Goal: Task Accomplishment & Management: Manage account settings

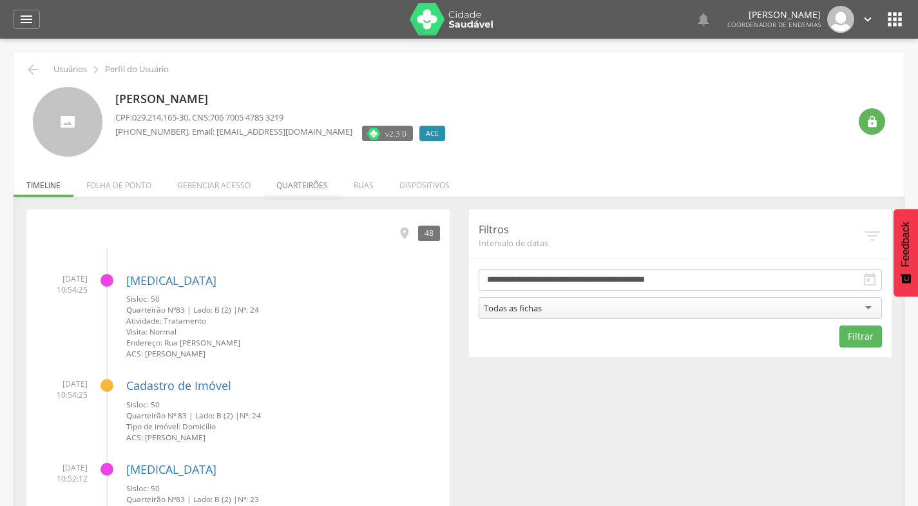
click at [296, 184] on li "Quarteirões" at bounding box center [302, 182] width 77 height 30
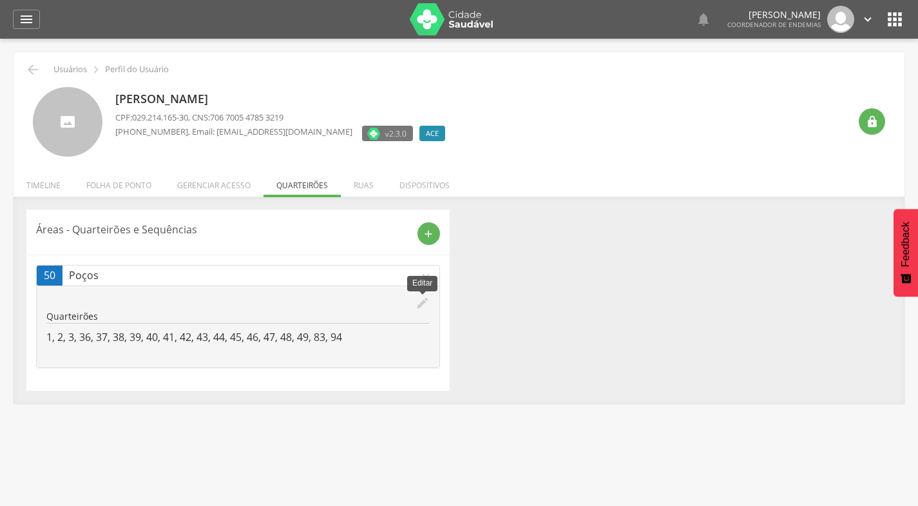
click at [422, 304] on icon "edit" at bounding box center [423, 303] width 14 height 14
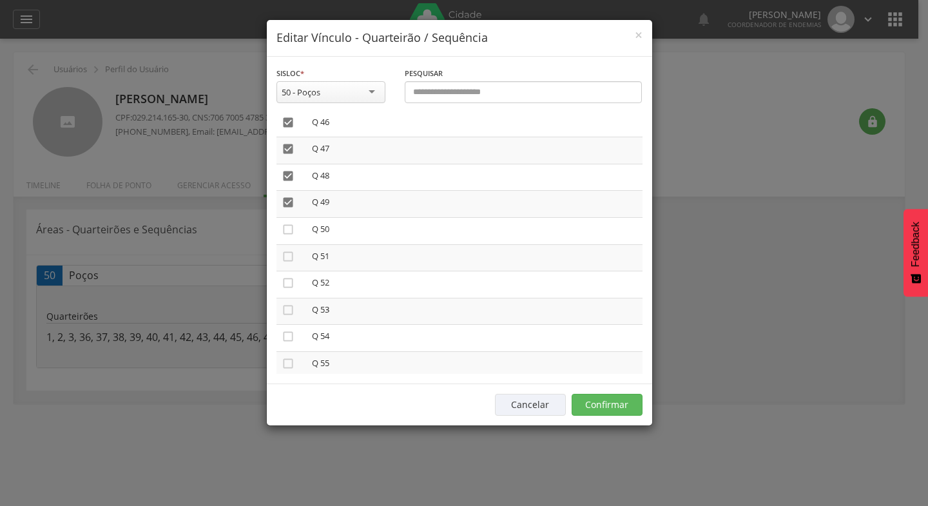
scroll to position [1225, 0]
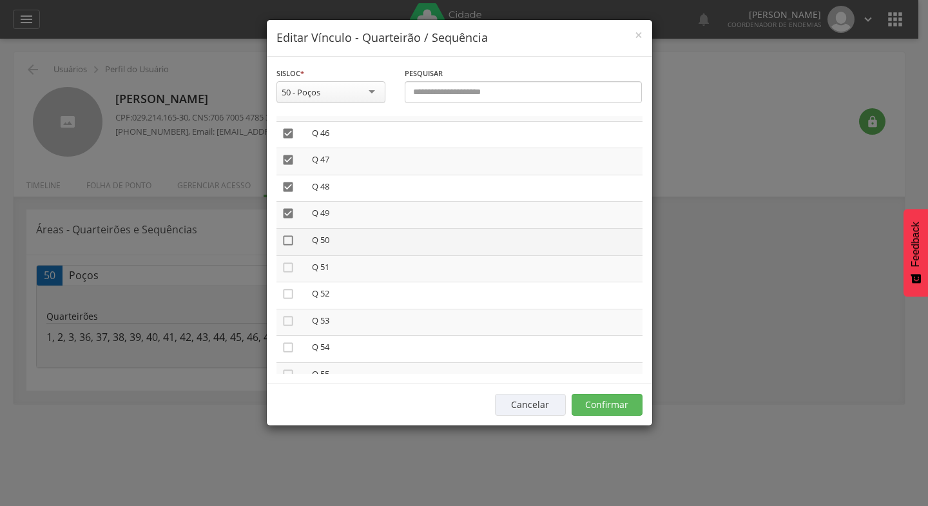
click at [290, 238] on icon "" at bounding box center [288, 240] width 13 height 13
click at [288, 266] on icon "" at bounding box center [288, 267] width 13 height 13
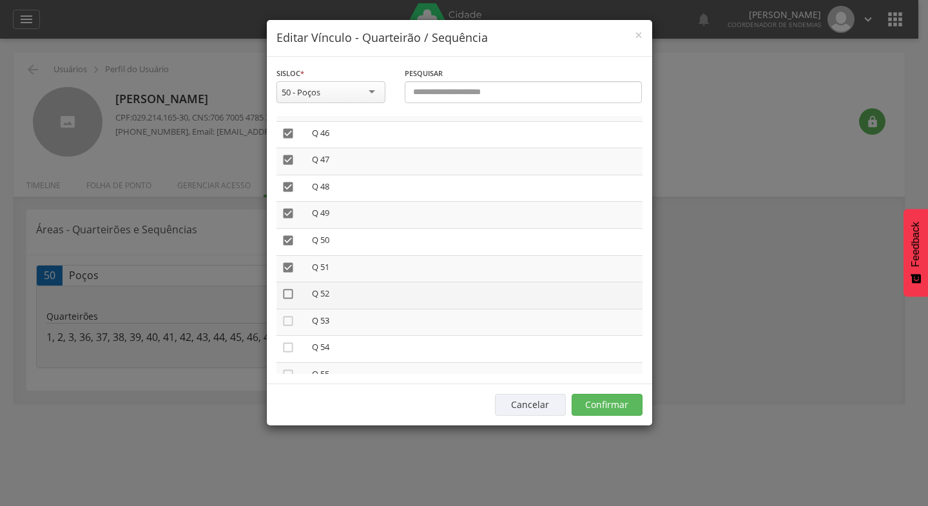
click at [289, 294] on icon "" at bounding box center [288, 293] width 13 height 13
click at [291, 320] on icon "" at bounding box center [288, 321] width 13 height 13
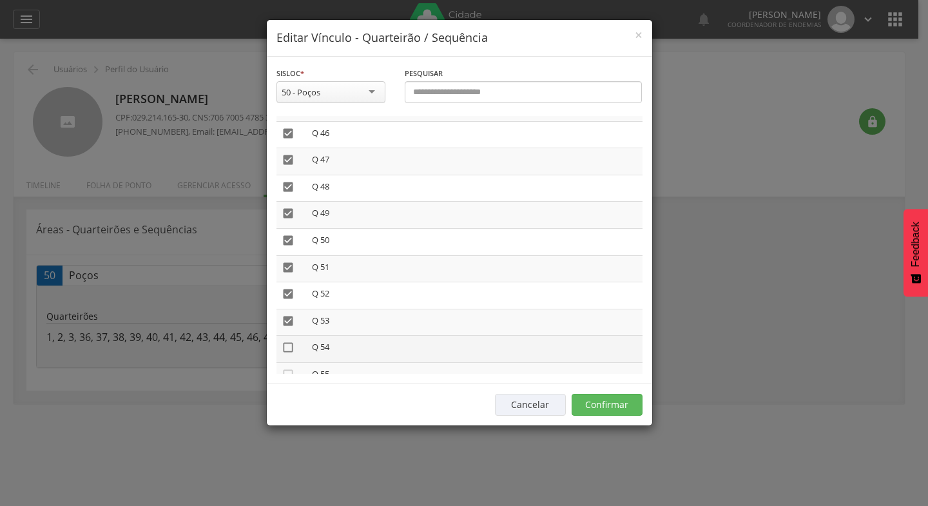
click at [290, 346] on icon "" at bounding box center [288, 347] width 13 height 13
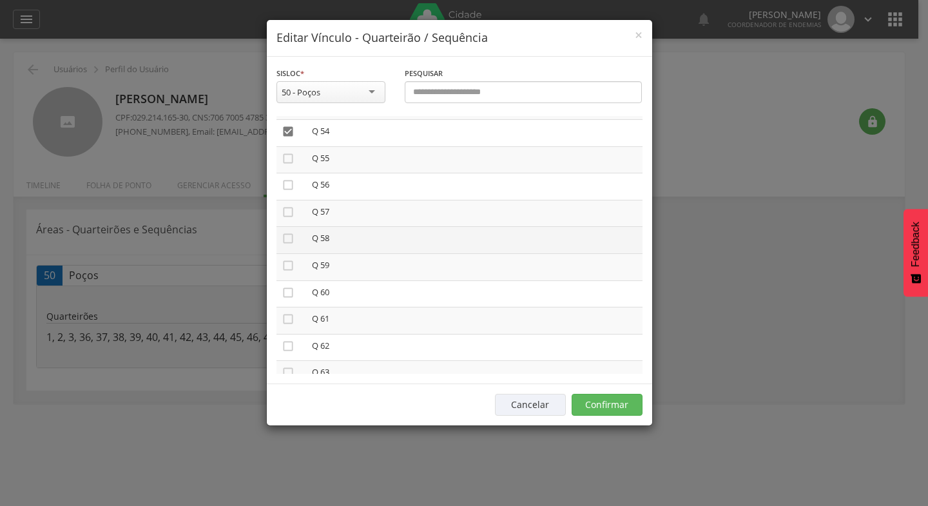
scroll to position [1418, 0]
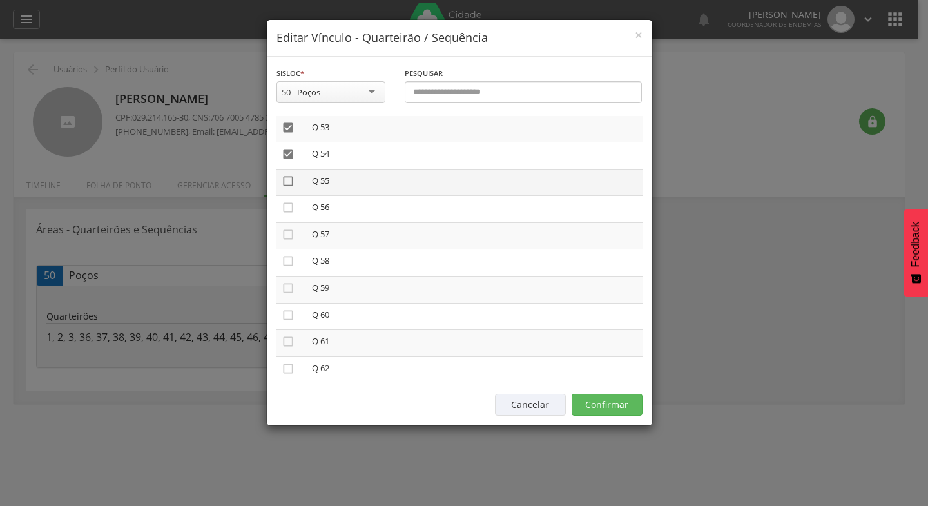
click at [287, 179] on icon "" at bounding box center [288, 181] width 13 height 13
click at [286, 209] on icon "" at bounding box center [288, 207] width 13 height 13
click at [289, 233] on icon "" at bounding box center [288, 234] width 13 height 13
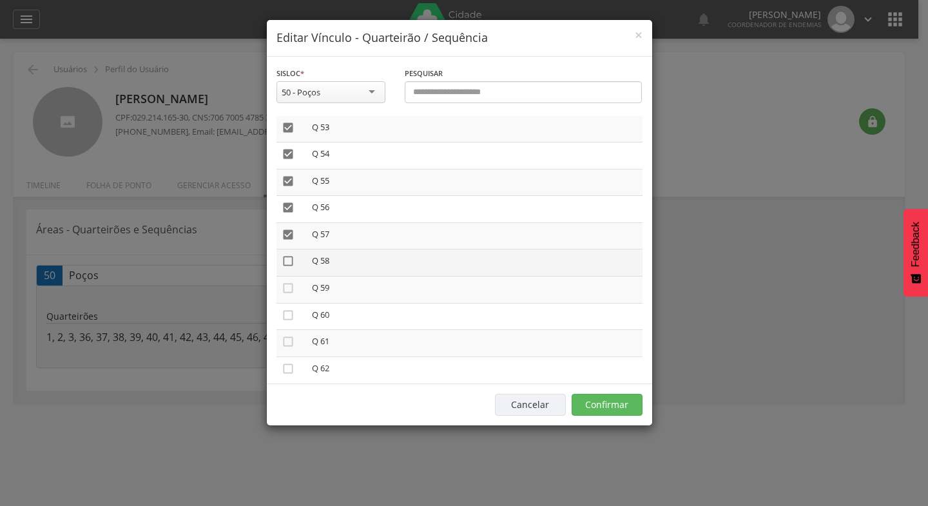
click at [287, 260] on icon "" at bounding box center [288, 261] width 13 height 13
click at [288, 287] on icon "" at bounding box center [288, 288] width 13 height 13
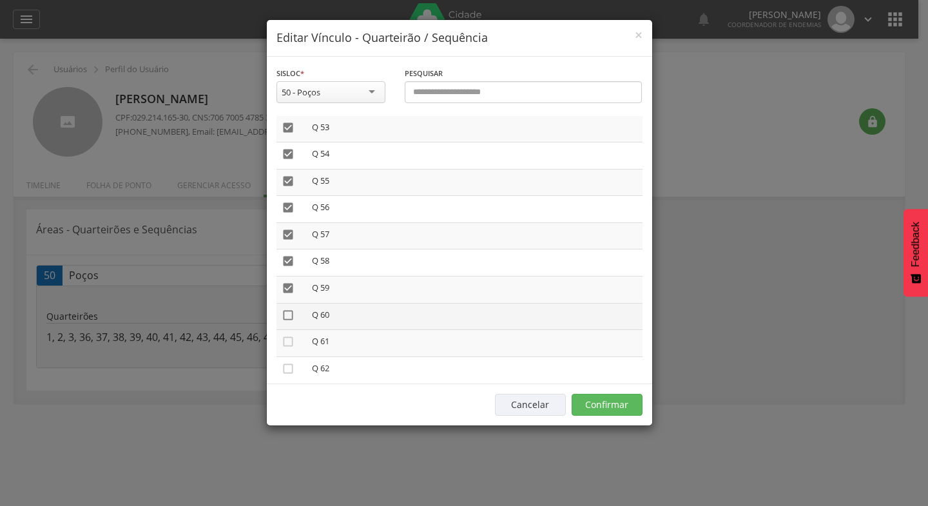
click at [289, 315] on icon "" at bounding box center [288, 315] width 13 height 13
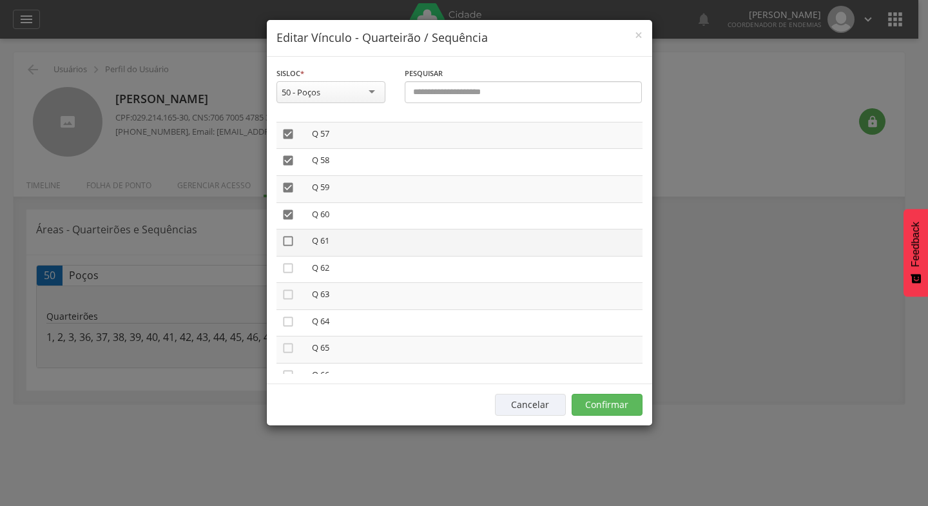
scroll to position [1547, 0]
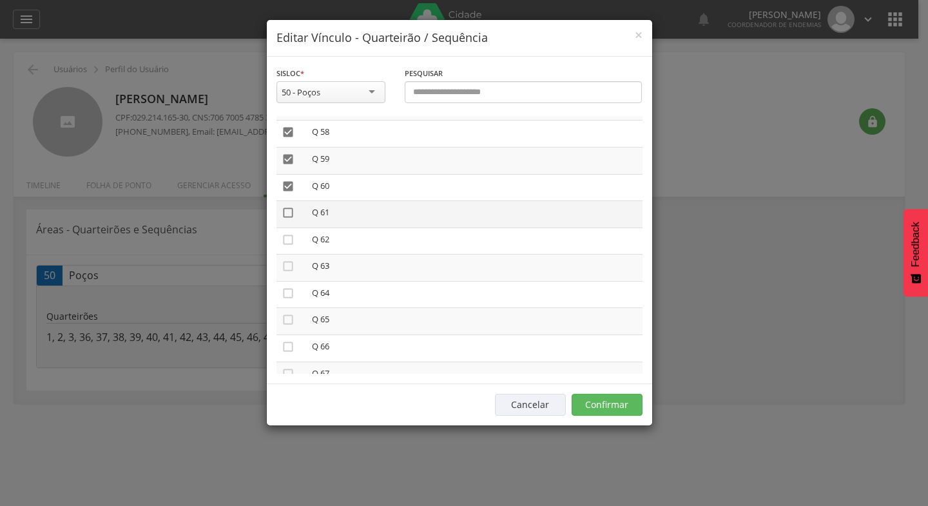
click at [286, 211] on icon "" at bounding box center [288, 212] width 13 height 13
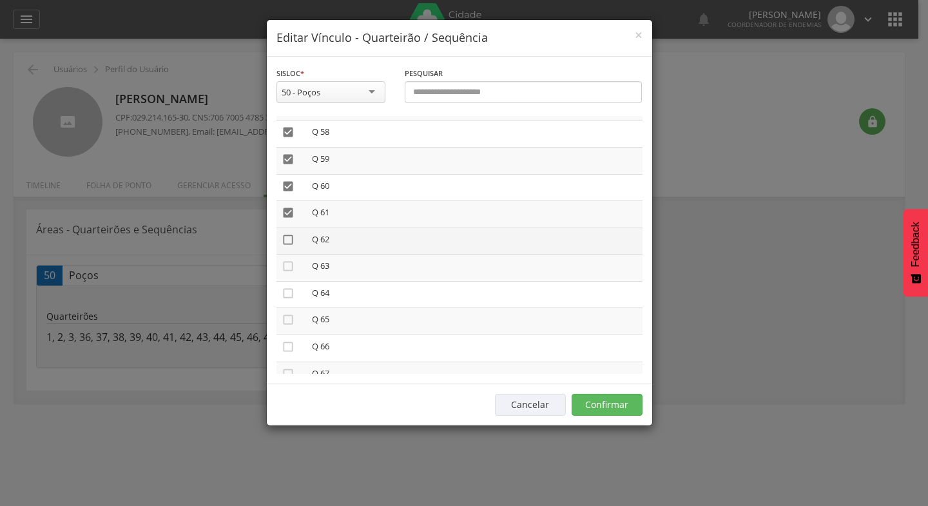
click at [287, 240] on icon "" at bounding box center [288, 239] width 13 height 13
click at [288, 266] on icon "" at bounding box center [288, 266] width 13 height 13
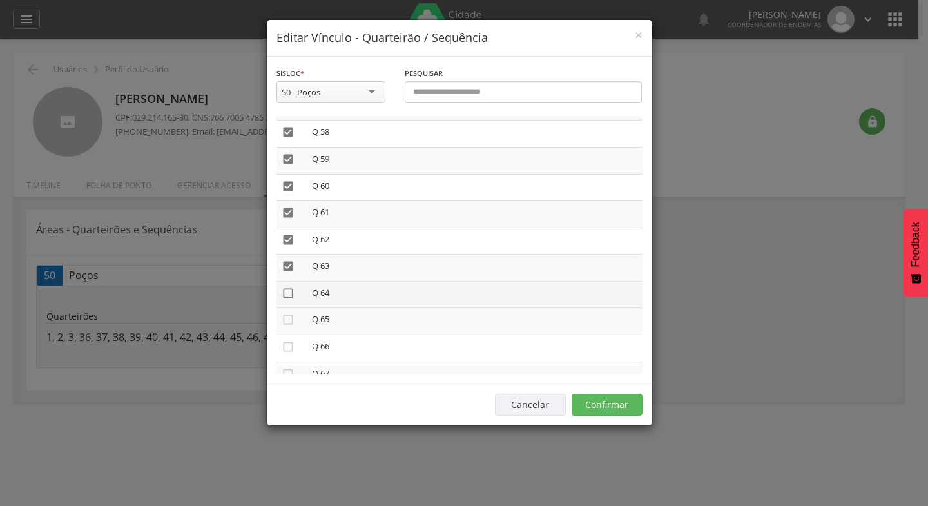
click at [287, 293] on icon "" at bounding box center [288, 293] width 13 height 13
click at [286, 320] on icon "" at bounding box center [288, 319] width 13 height 13
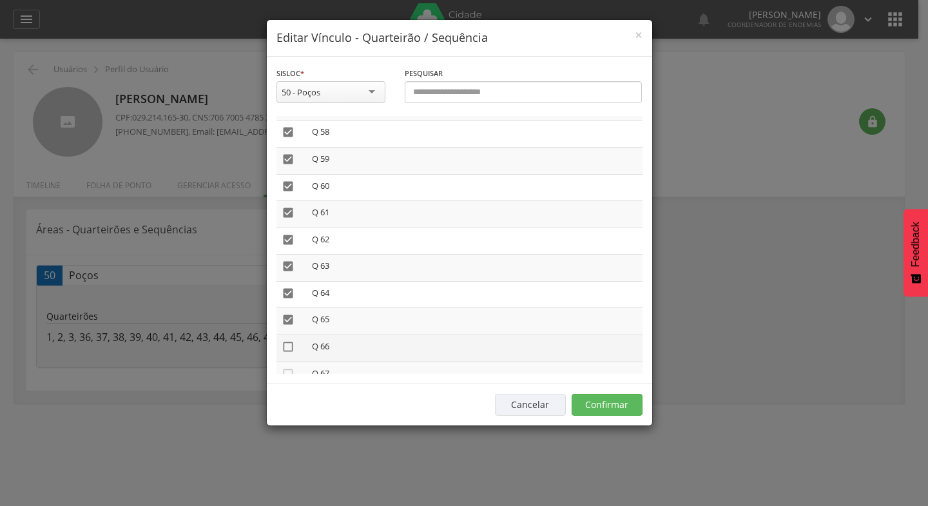
click at [289, 344] on icon "" at bounding box center [288, 346] width 13 height 13
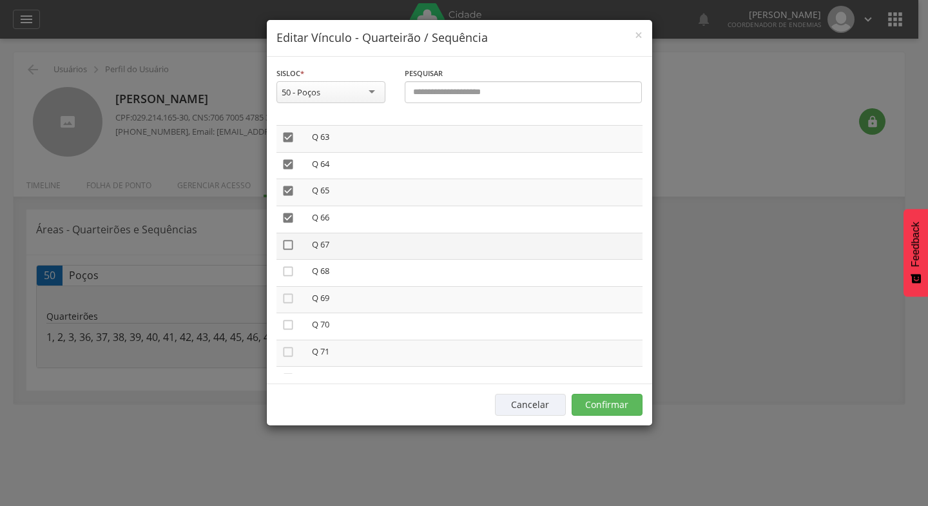
click at [287, 245] on icon "" at bounding box center [288, 244] width 13 height 13
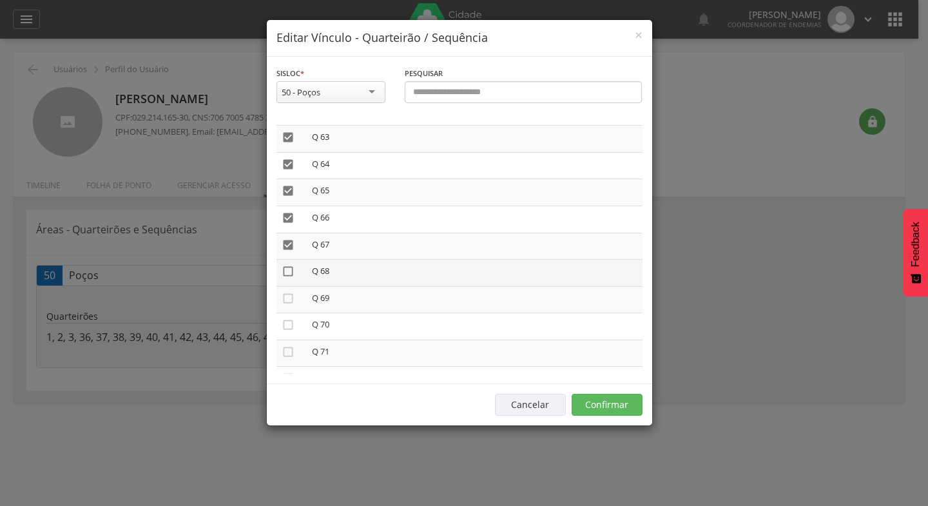
click at [287, 273] on icon "" at bounding box center [288, 271] width 13 height 13
click at [287, 300] on icon "" at bounding box center [288, 298] width 13 height 13
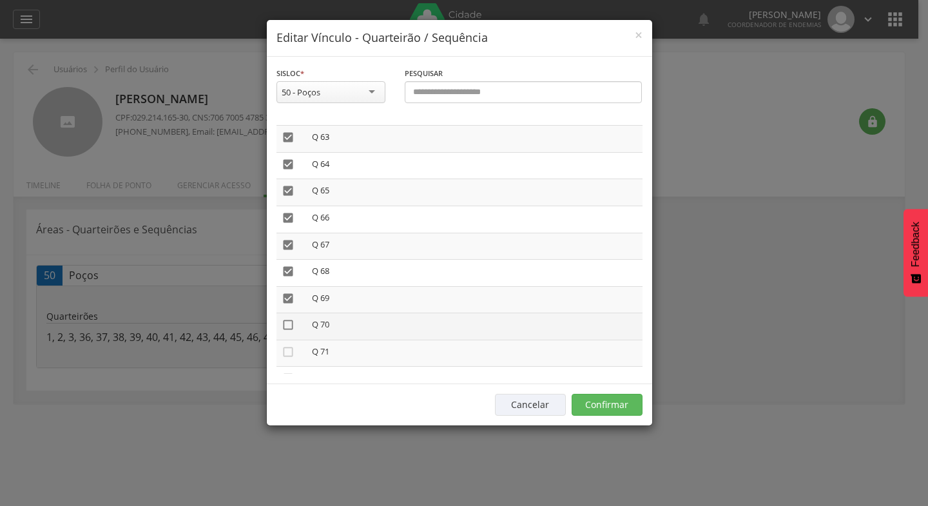
click at [286, 322] on icon "" at bounding box center [288, 324] width 13 height 13
click at [289, 350] on icon "" at bounding box center [288, 351] width 13 height 13
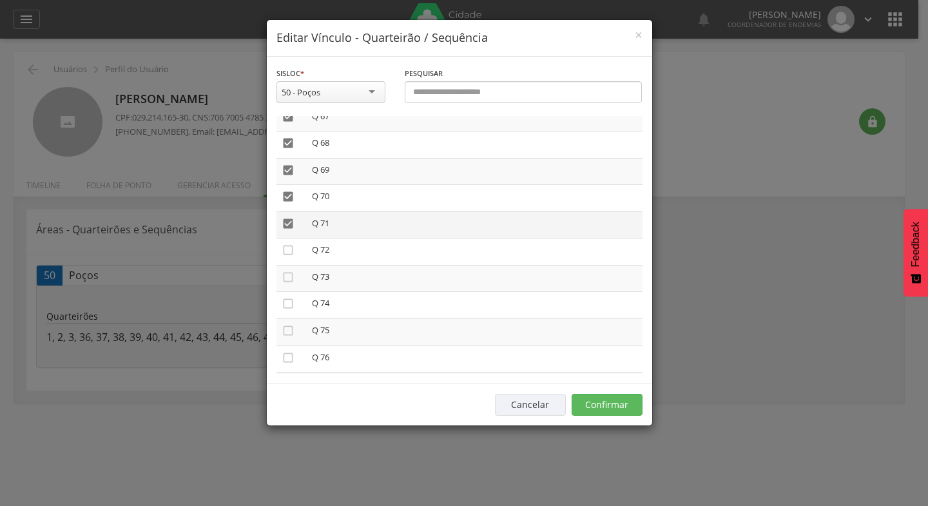
scroll to position [1805, 0]
click at [286, 249] on icon "" at bounding box center [288, 249] width 13 height 13
click at [289, 275] on icon "" at bounding box center [288, 276] width 13 height 13
click at [287, 302] on icon "" at bounding box center [288, 302] width 13 height 13
click at [290, 331] on icon "" at bounding box center [288, 330] width 13 height 13
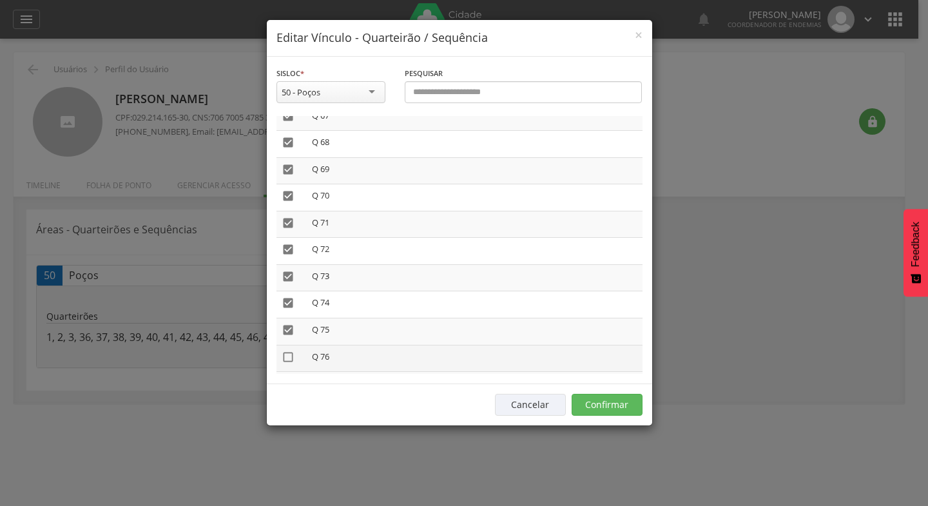
click at [289, 355] on icon "" at bounding box center [288, 357] width 13 height 13
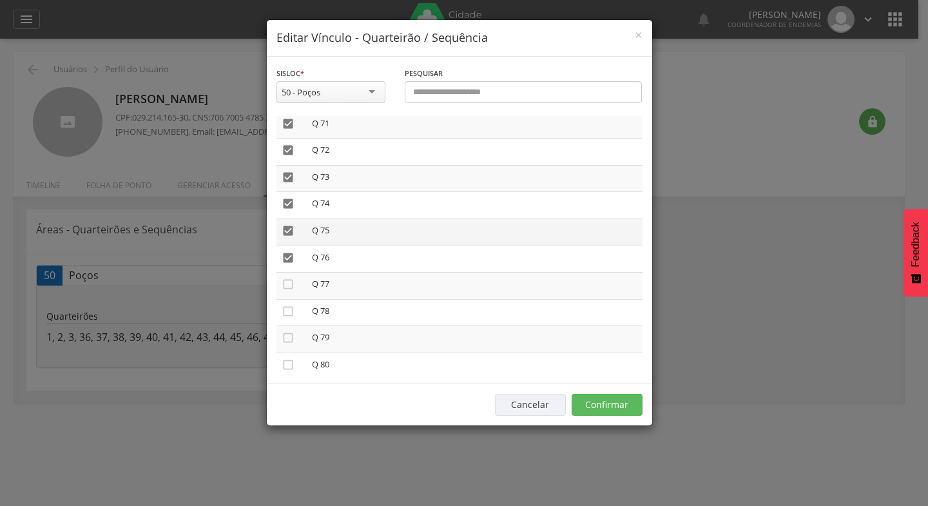
scroll to position [1934, 0]
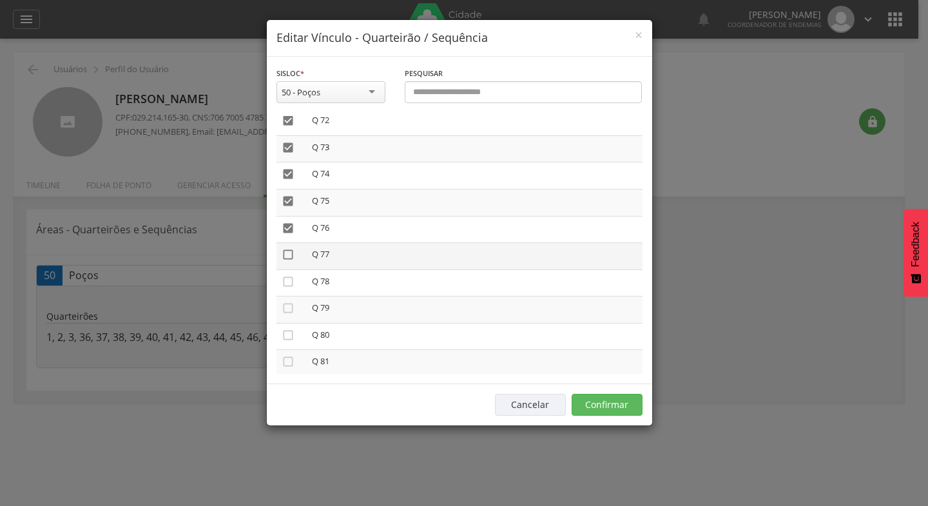
click at [287, 254] on icon "" at bounding box center [288, 254] width 13 height 13
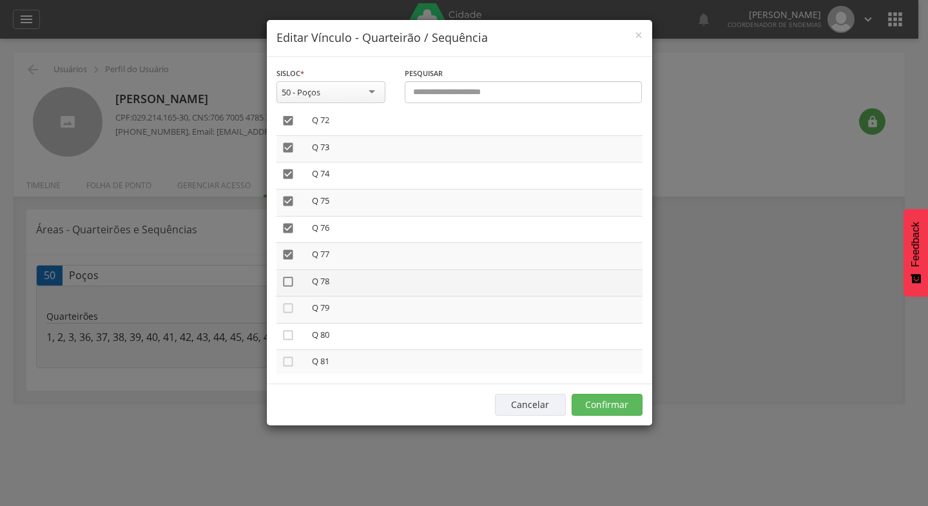
click at [287, 284] on icon "" at bounding box center [288, 281] width 13 height 13
click at [289, 305] on icon "" at bounding box center [288, 308] width 13 height 13
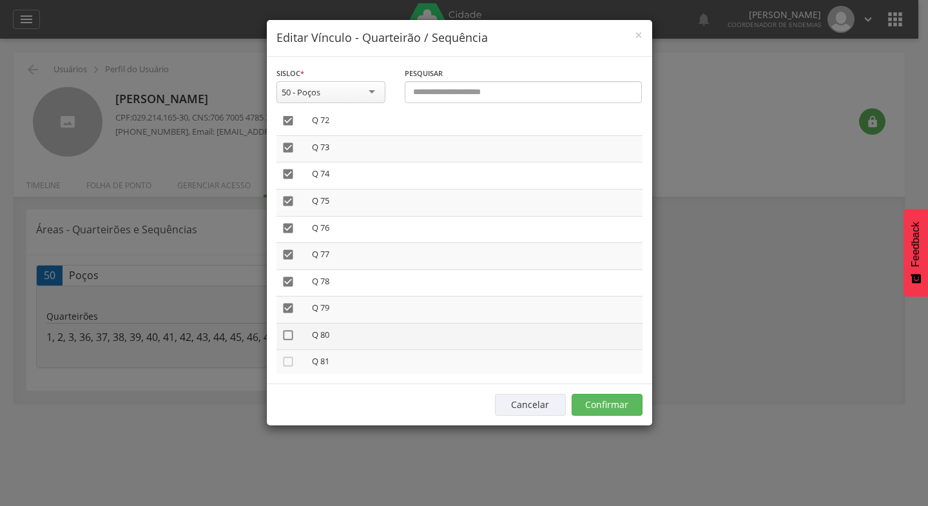
click at [290, 334] on icon "" at bounding box center [288, 335] width 13 height 13
click at [289, 360] on icon "" at bounding box center [288, 361] width 13 height 13
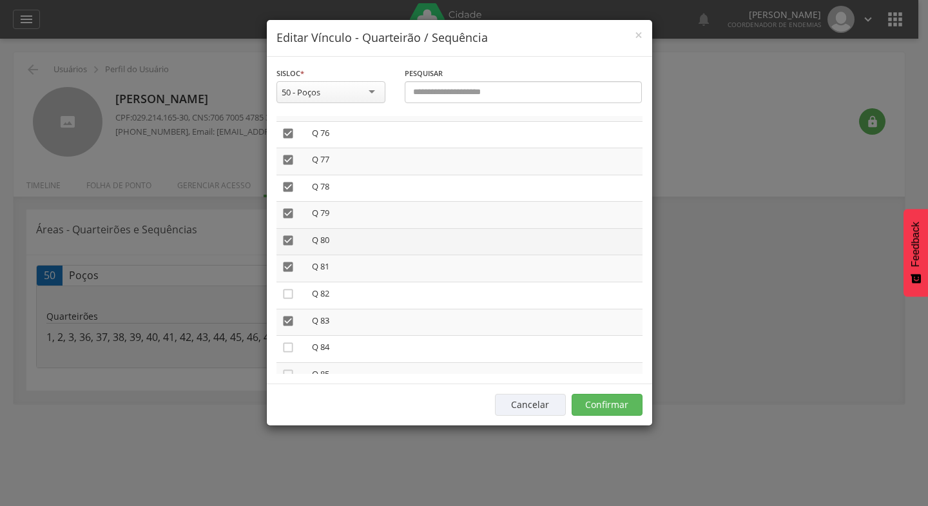
scroll to position [2062, 0]
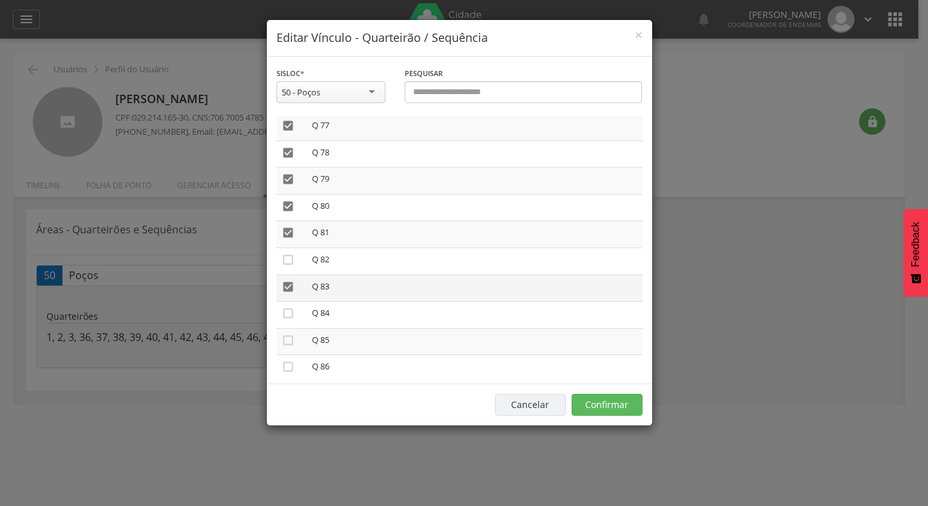
drag, startPoint x: 288, startPoint y: 259, endPoint x: 286, endPoint y: 282, distance: 22.6
click at [287, 259] on icon "" at bounding box center [288, 259] width 13 height 13
click at [286, 311] on icon "" at bounding box center [288, 313] width 13 height 13
click at [286, 341] on icon "" at bounding box center [288, 340] width 13 height 13
click at [287, 365] on icon "" at bounding box center [288, 366] width 13 height 13
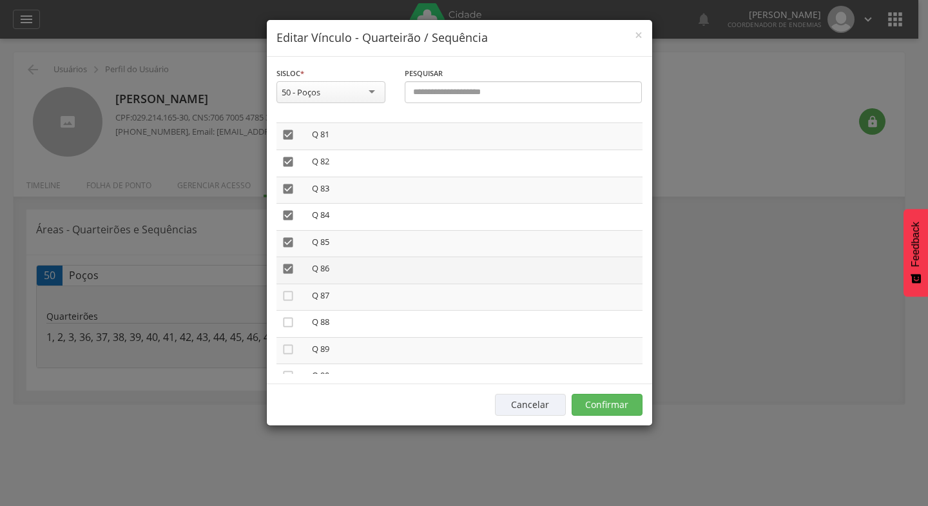
scroll to position [2191, 0]
click at [288, 265] on icon "" at bounding box center [288, 264] width 13 height 13
click at [289, 292] on icon "" at bounding box center [288, 291] width 13 height 13
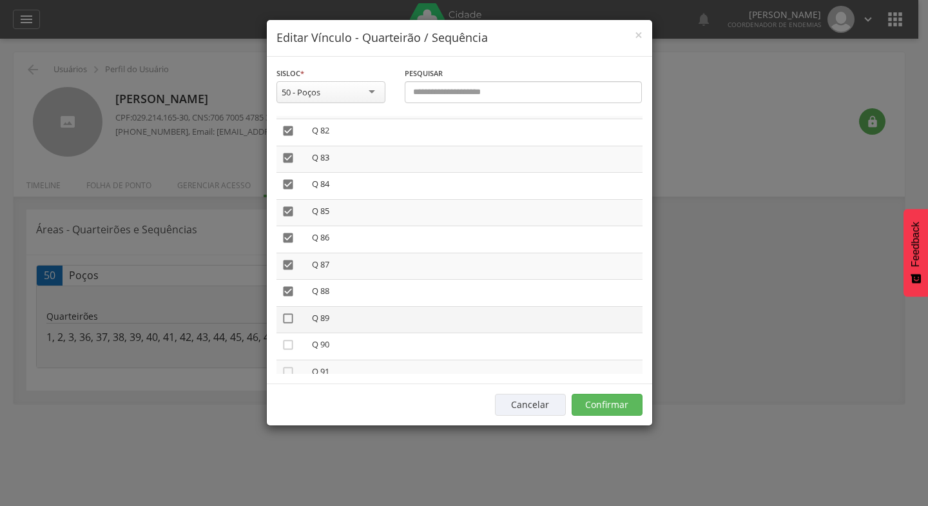
click at [290, 317] on icon "" at bounding box center [288, 318] width 13 height 13
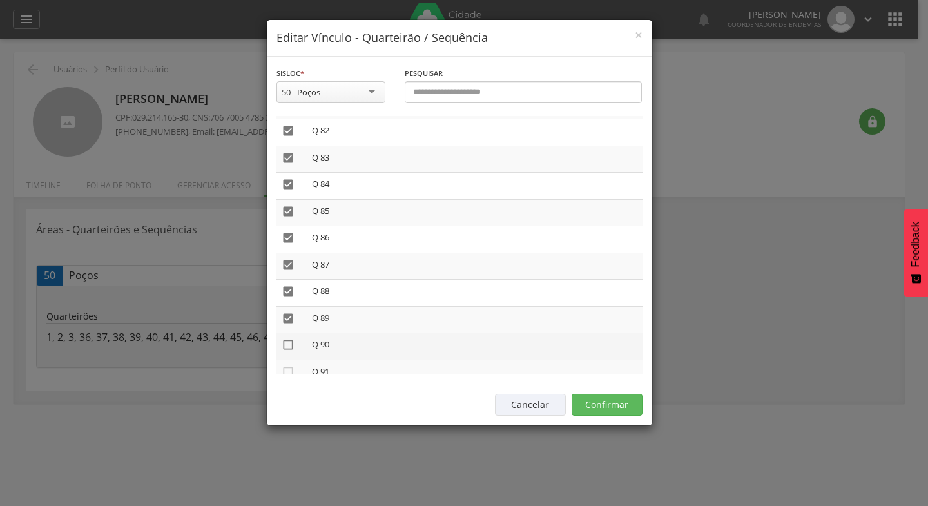
click at [290, 345] on icon "" at bounding box center [288, 344] width 13 height 13
click at [291, 369] on icon "" at bounding box center [288, 371] width 13 height 13
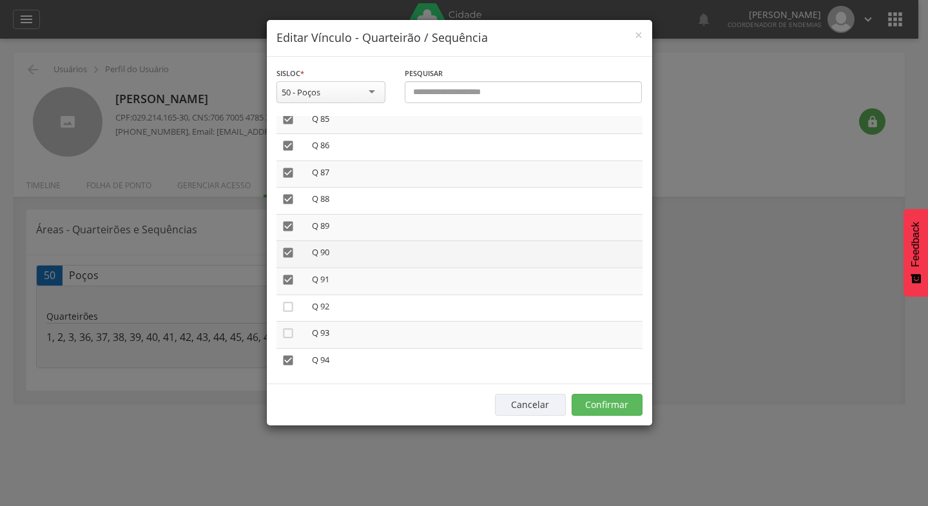
scroll to position [2320, 0]
click at [287, 271] on icon "" at bounding box center [288, 270] width 13 height 13
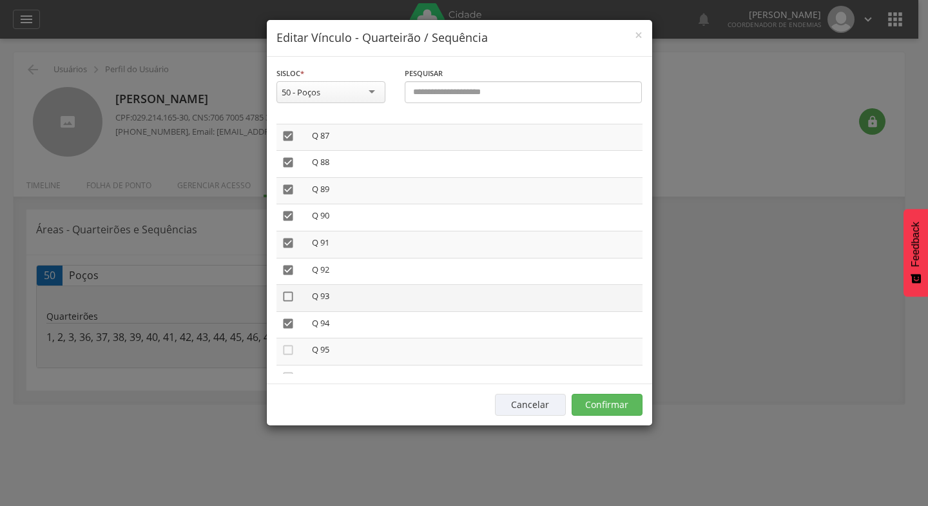
click at [286, 296] on icon "" at bounding box center [288, 296] width 13 height 13
click at [290, 348] on icon "" at bounding box center [288, 350] width 13 height 13
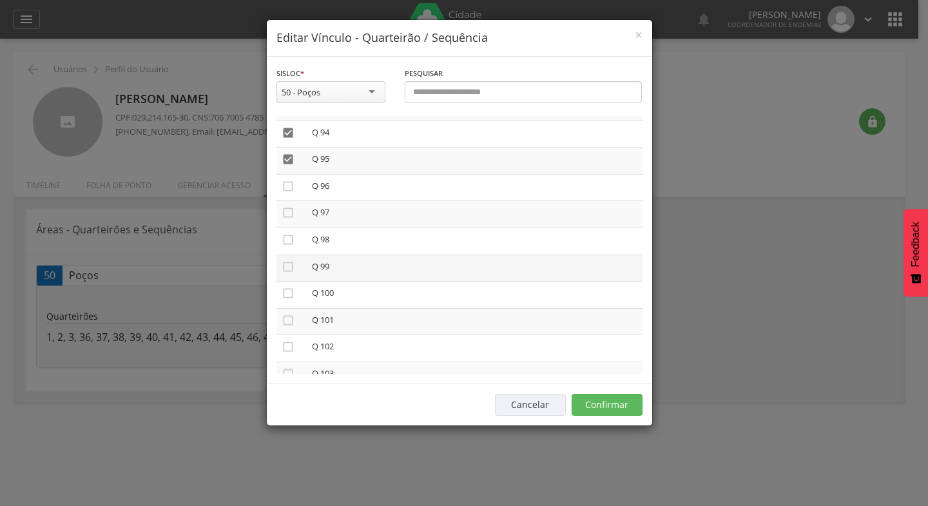
scroll to position [2514, 0]
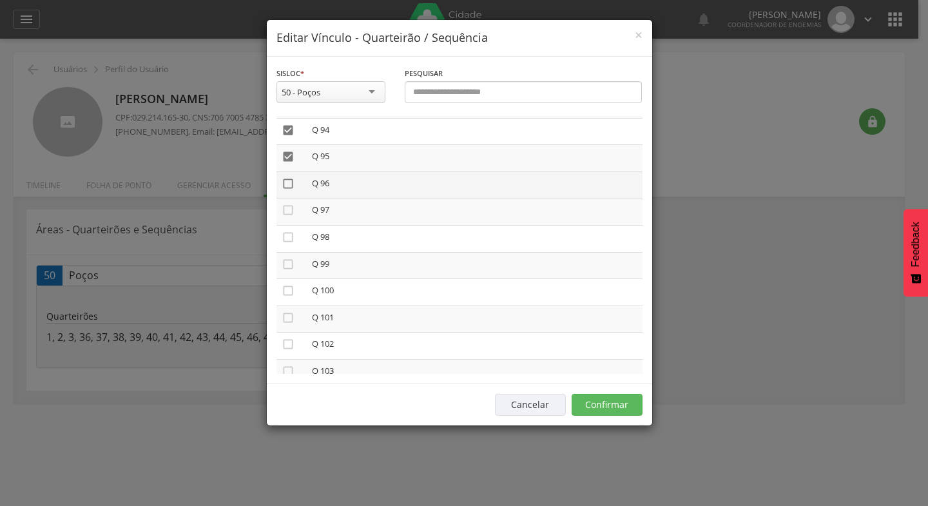
click at [286, 185] on icon "" at bounding box center [288, 183] width 13 height 13
click at [286, 209] on icon "" at bounding box center [288, 210] width 13 height 13
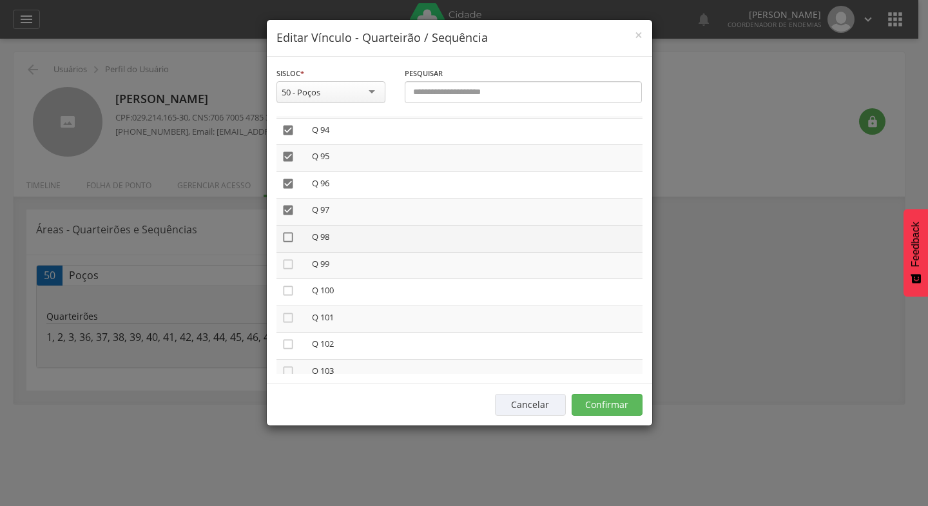
click at [288, 235] on icon "" at bounding box center [288, 237] width 13 height 13
click at [287, 265] on icon "" at bounding box center [288, 264] width 13 height 13
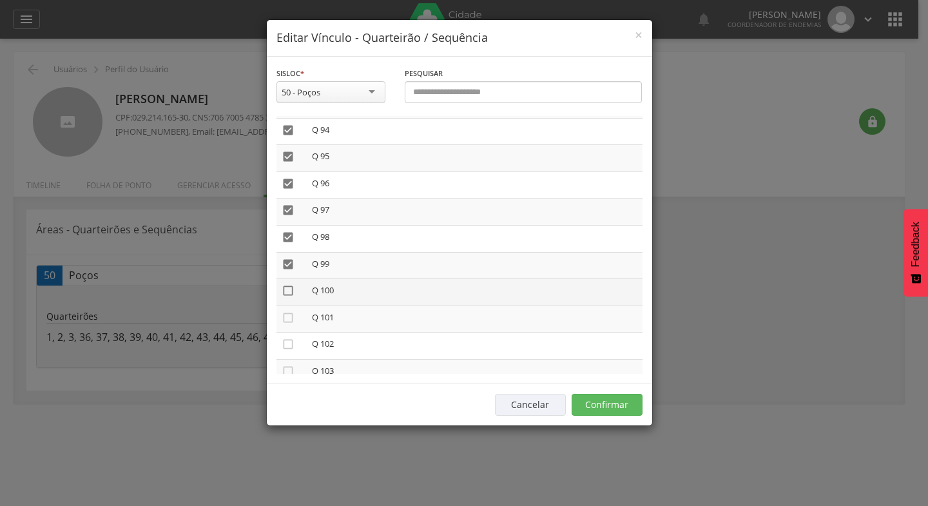
click at [291, 289] on icon "" at bounding box center [288, 290] width 13 height 13
click at [288, 316] on icon "" at bounding box center [288, 317] width 13 height 13
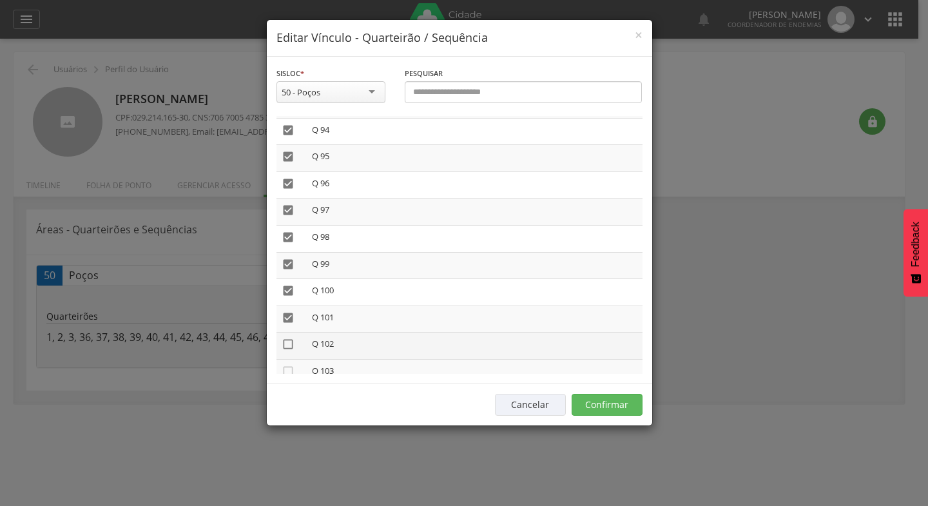
click at [289, 344] on icon "" at bounding box center [288, 344] width 13 height 13
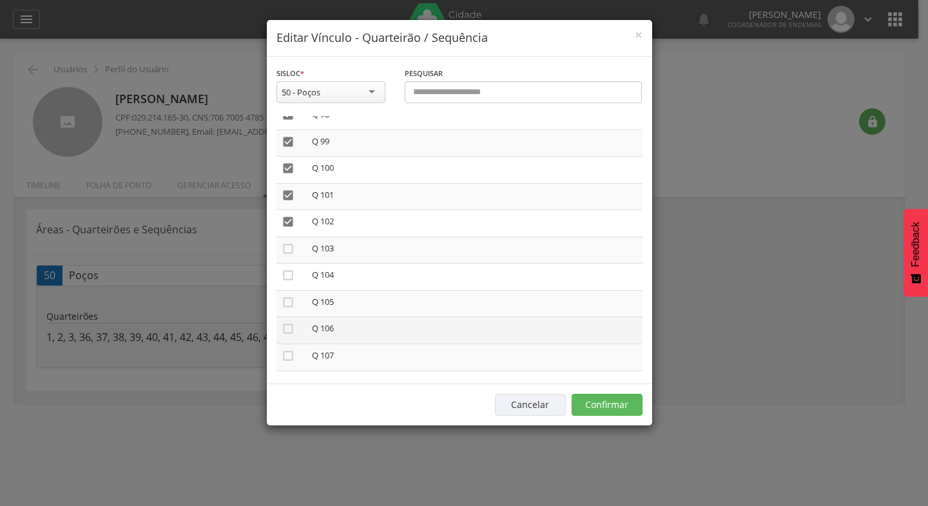
scroll to position [2642, 0]
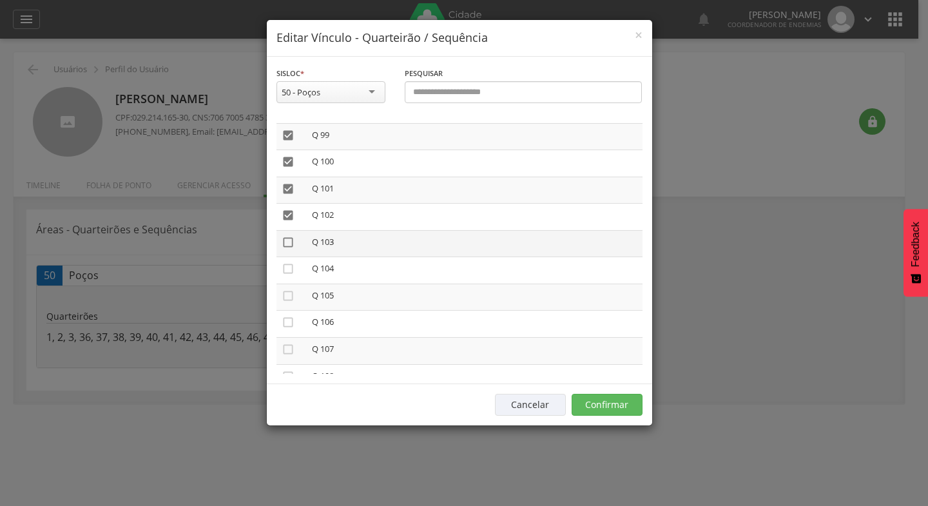
click at [287, 241] on icon "" at bounding box center [288, 242] width 13 height 13
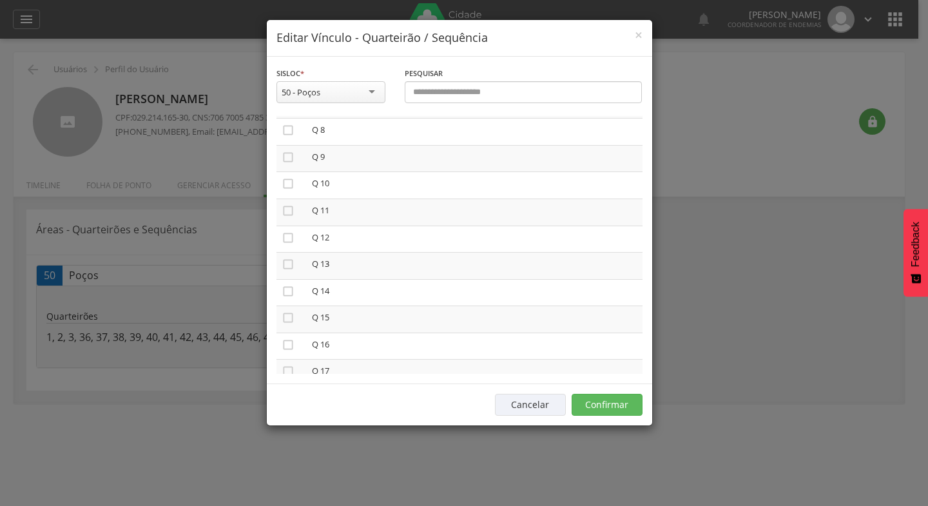
scroll to position [0, 0]
click at [288, 232] on icon "" at bounding box center [288, 232] width 13 height 13
click at [287, 262] on icon "" at bounding box center [288, 259] width 13 height 13
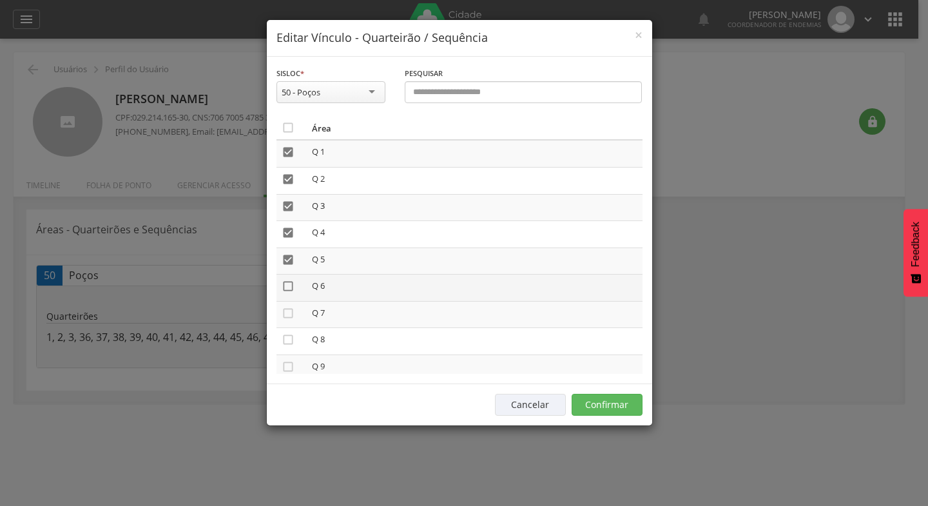
click at [288, 286] on icon "" at bounding box center [288, 286] width 13 height 13
click at [289, 311] on icon "" at bounding box center [288, 313] width 13 height 13
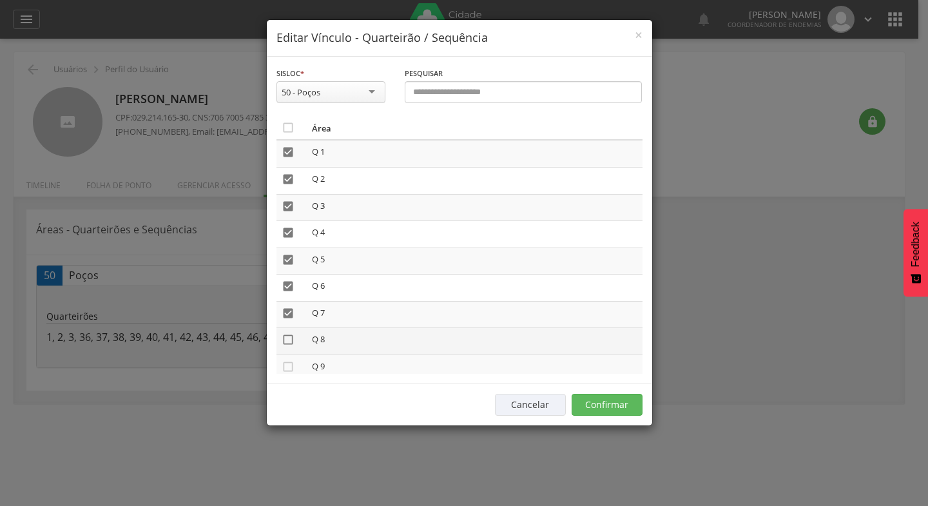
click at [287, 340] on icon "" at bounding box center [288, 339] width 13 height 13
click at [289, 365] on icon "" at bounding box center [288, 366] width 13 height 13
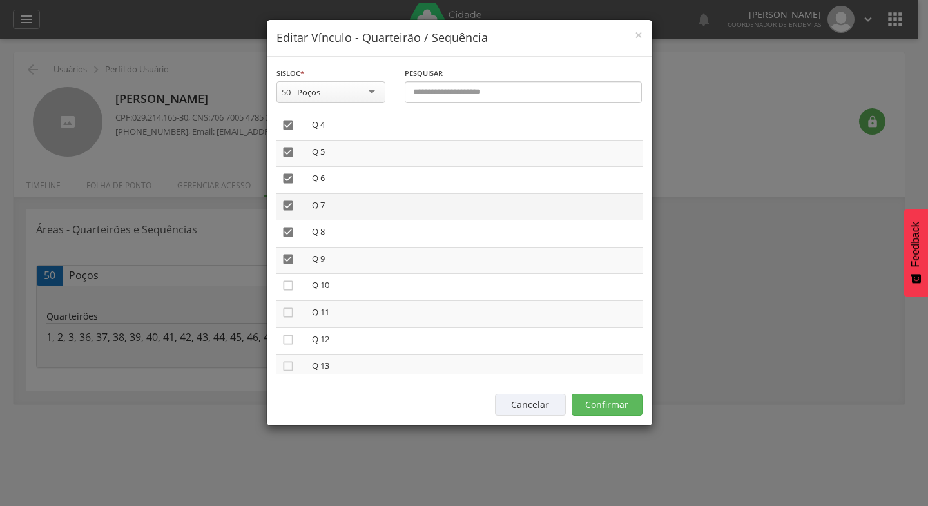
scroll to position [193, 0]
click at [286, 199] on icon "" at bounding box center [288, 199] width 13 height 13
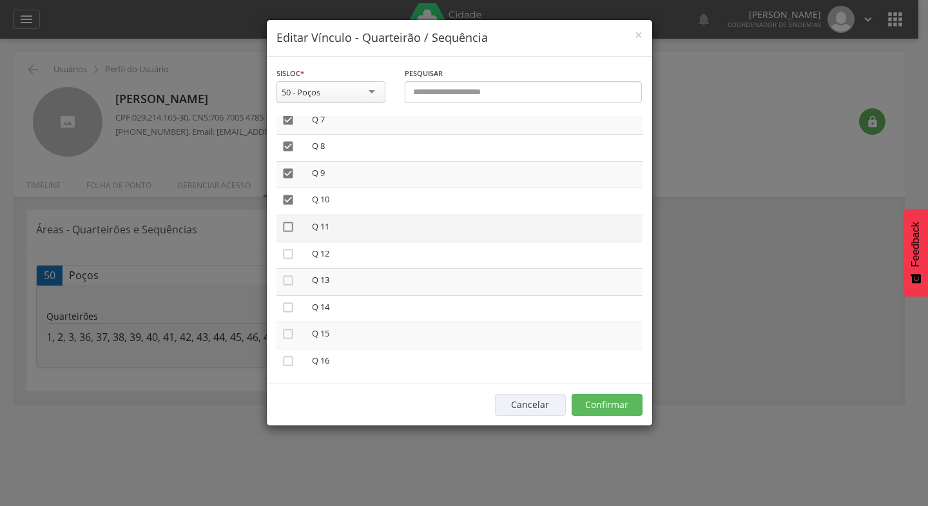
click at [287, 229] on icon "" at bounding box center [288, 226] width 13 height 13
click at [289, 254] on icon "" at bounding box center [288, 253] width 13 height 13
click at [289, 280] on icon "" at bounding box center [288, 280] width 13 height 13
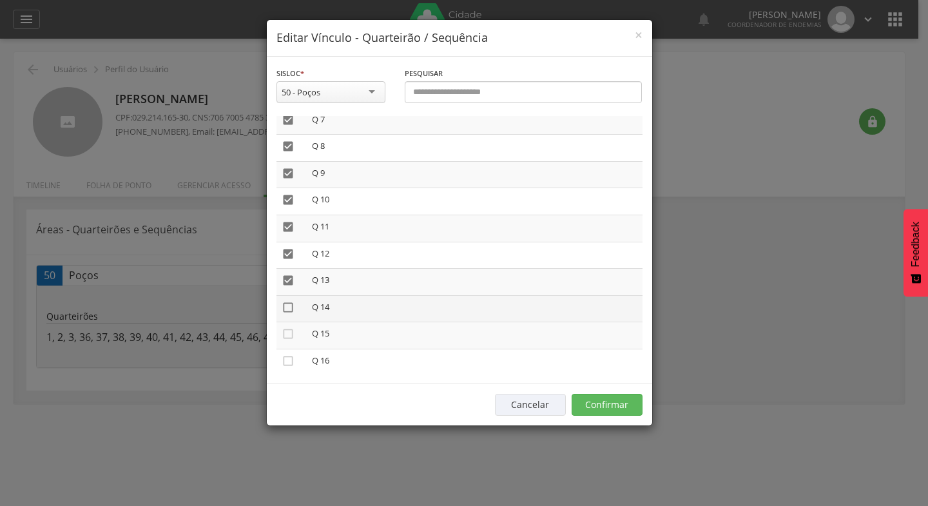
click at [288, 309] on icon "" at bounding box center [288, 307] width 13 height 13
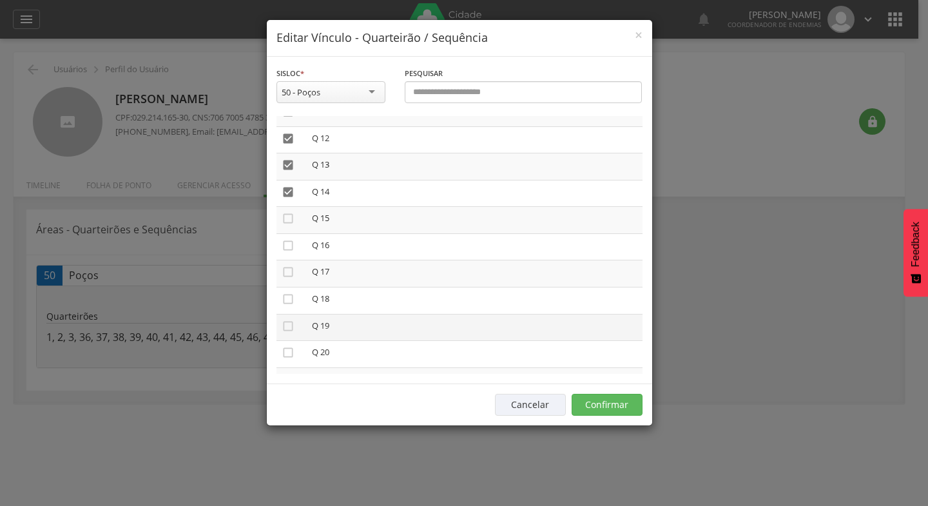
scroll to position [322, 0]
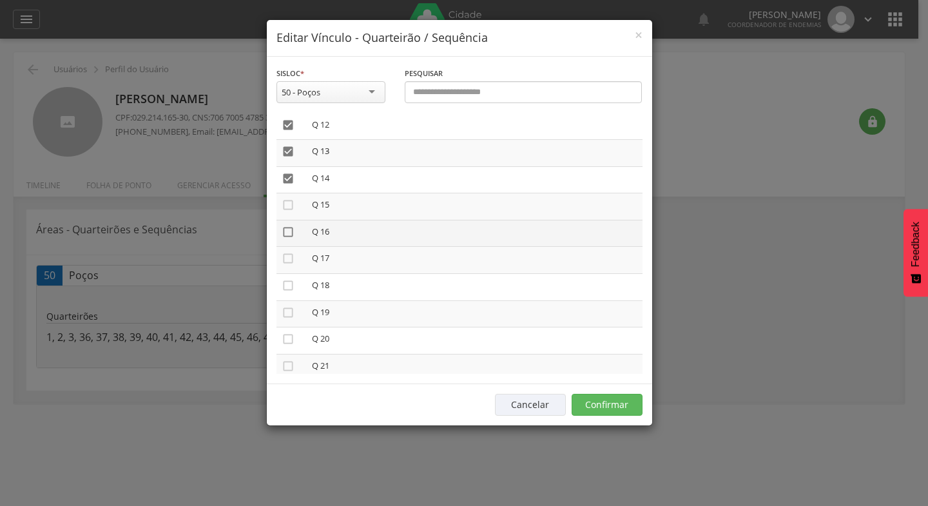
click at [289, 232] on icon "" at bounding box center [288, 232] width 13 height 13
click at [288, 259] on icon "" at bounding box center [288, 258] width 13 height 13
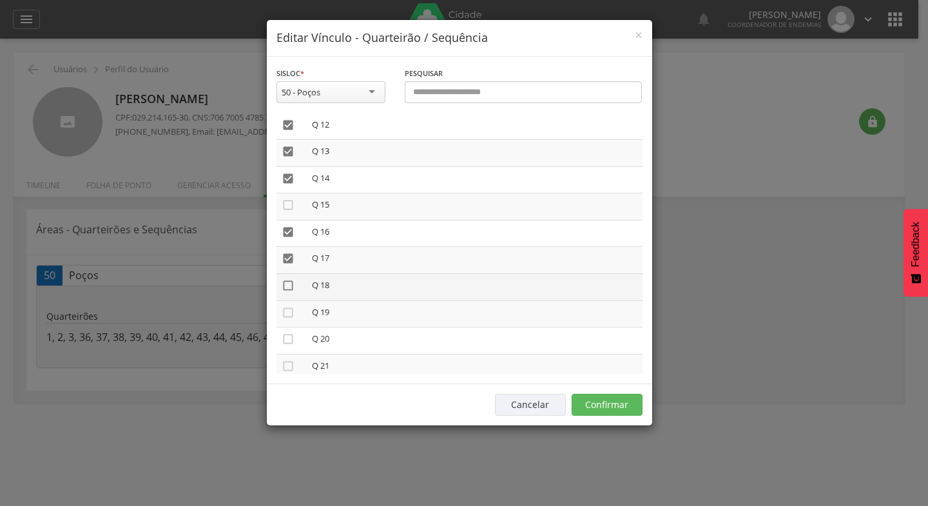
click at [289, 282] on icon "" at bounding box center [288, 285] width 13 height 13
click at [289, 308] on icon "" at bounding box center [288, 312] width 13 height 13
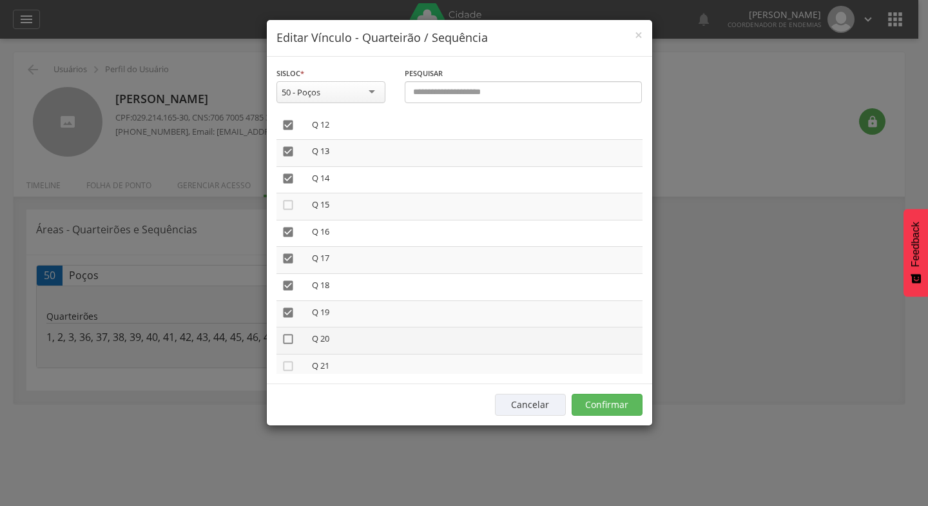
click at [289, 340] on icon "" at bounding box center [288, 339] width 13 height 13
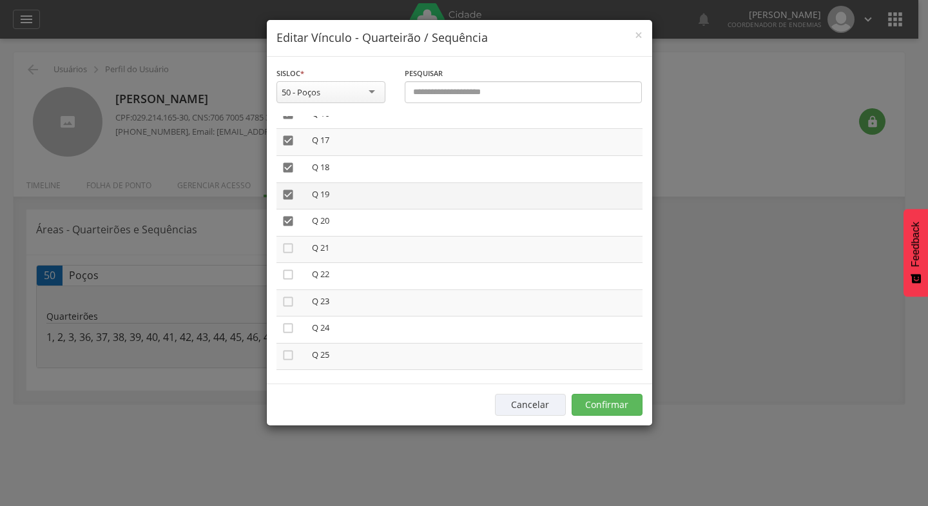
scroll to position [516, 0]
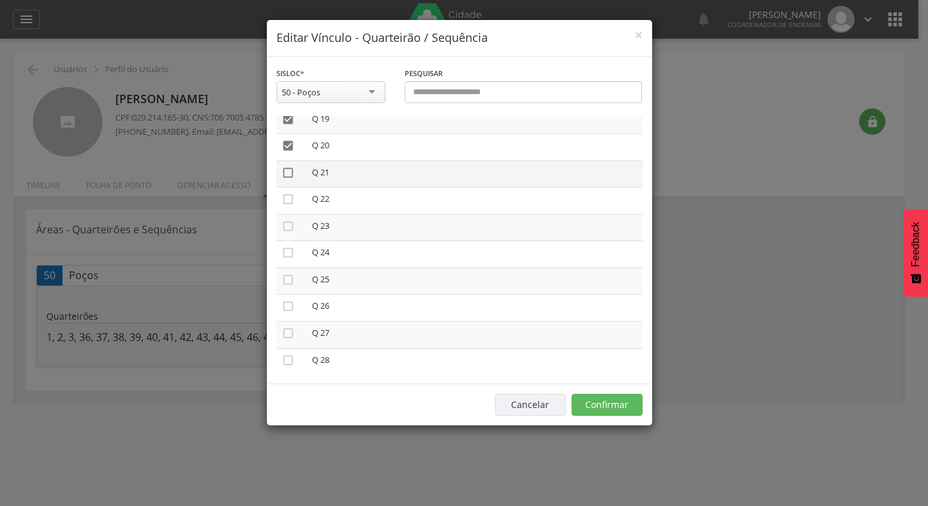
click at [286, 175] on icon "" at bounding box center [288, 172] width 13 height 13
click at [289, 200] on icon "" at bounding box center [288, 199] width 13 height 13
click at [286, 226] on icon "" at bounding box center [288, 226] width 13 height 13
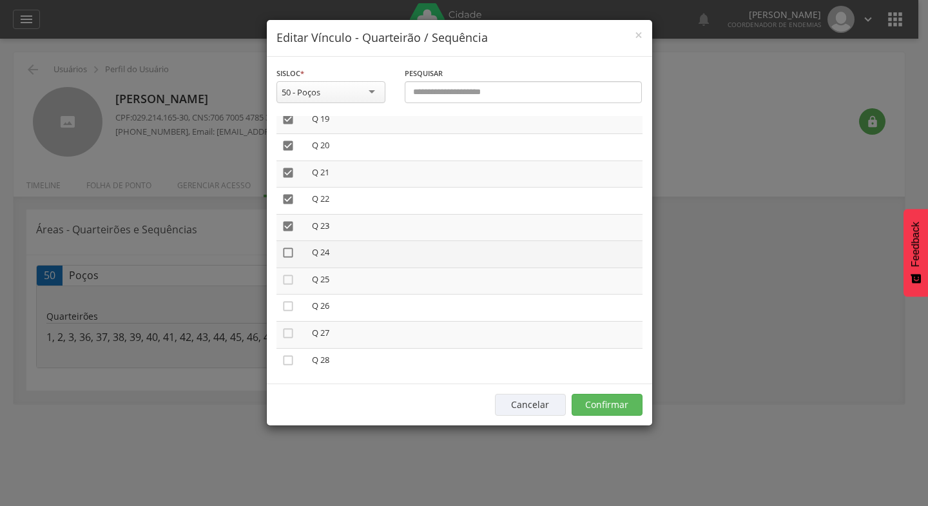
click at [288, 252] on icon "" at bounding box center [288, 252] width 13 height 13
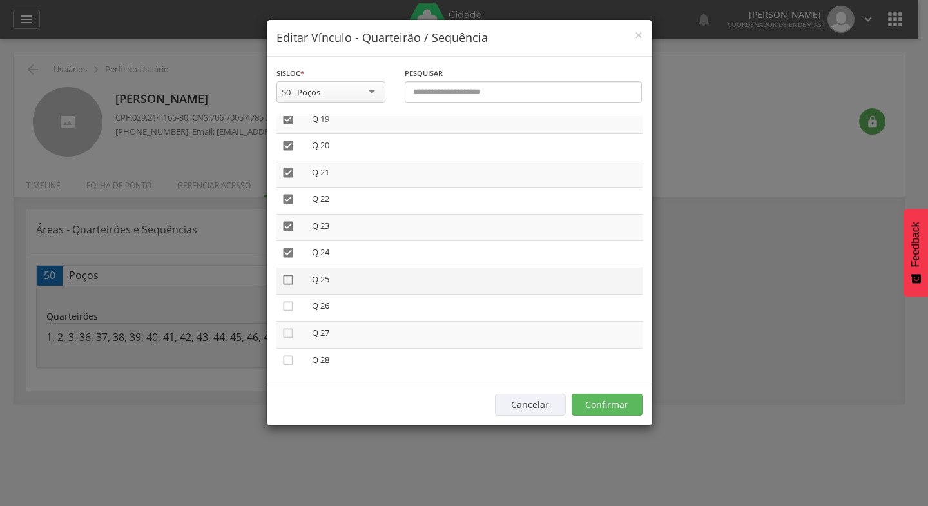
click at [290, 277] on icon "" at bounding box center [288, 279] width 13 height 13
click at [292, 304] on icon "" at bounding box center [288, 306] width 13 height 13
click at [291, 333] on icon "" at bounding box center [288, 333] width 13 height 13
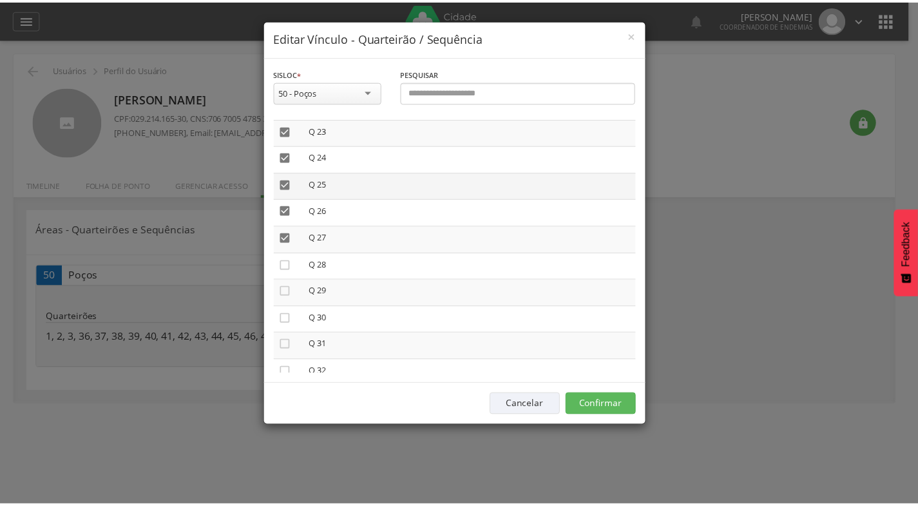
scroll to position [645, 0]
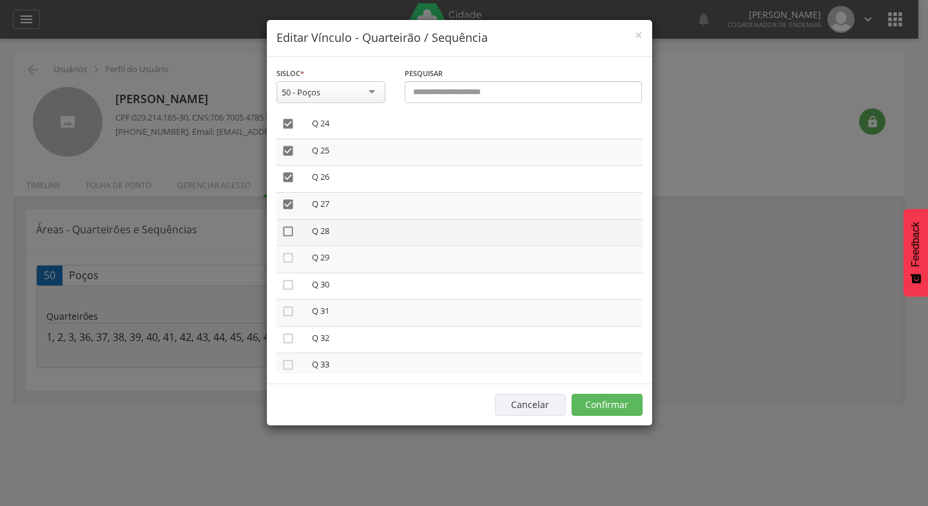
click at [286, 230] on icon "" at bounding box center [288, 231] width 13 height 13
click at [286, 258] on icon "" at bounding box center [288, 257] width 13 height 13
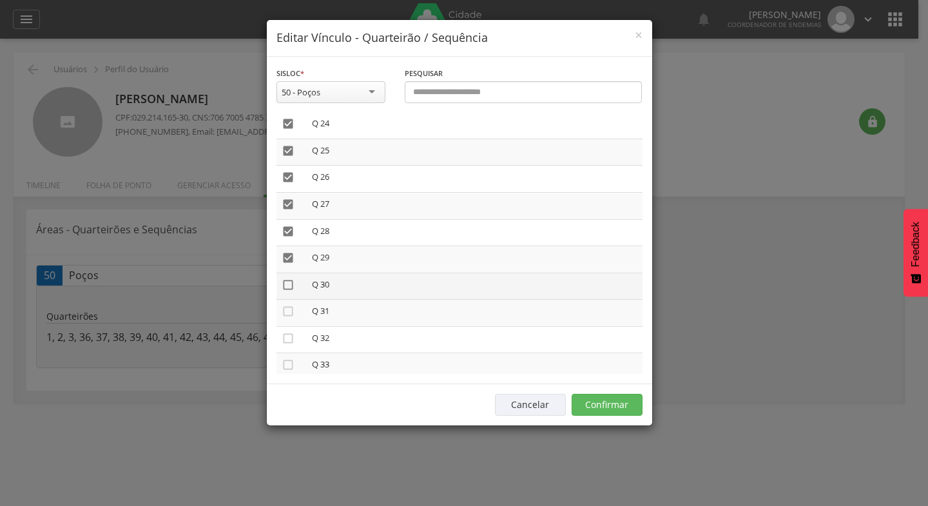
click at [289, 286] on icon "" at bounding box center [288, 284] width 13 height 13
click at [605, 403] on button "Confirmar" at bounding box center [607, 405] width 71 height 22
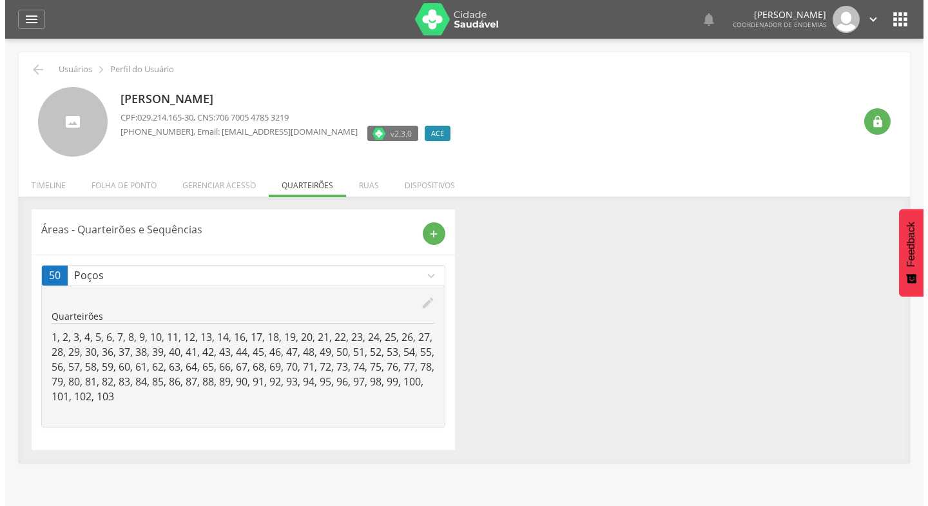
scroll to position [39, 0]
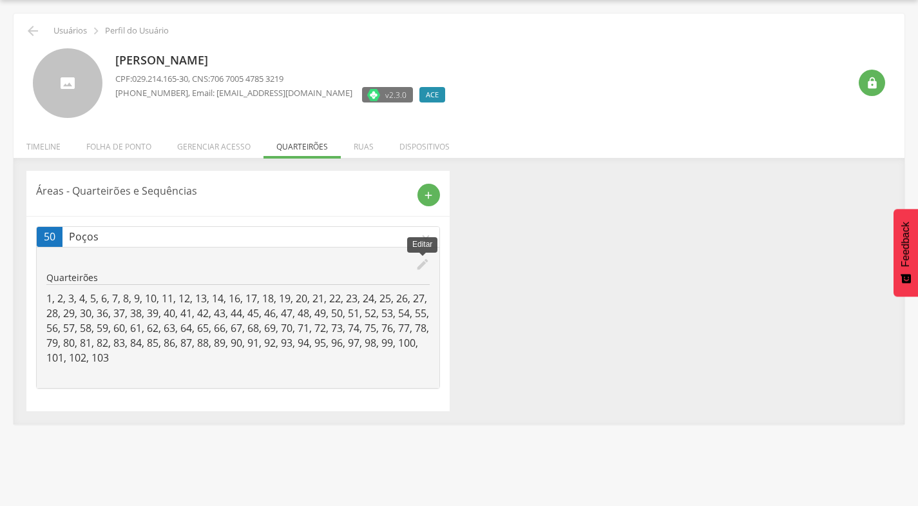
click at [425, 267] on icon "edit" at bounding box center [423, 264] width 14 height 14
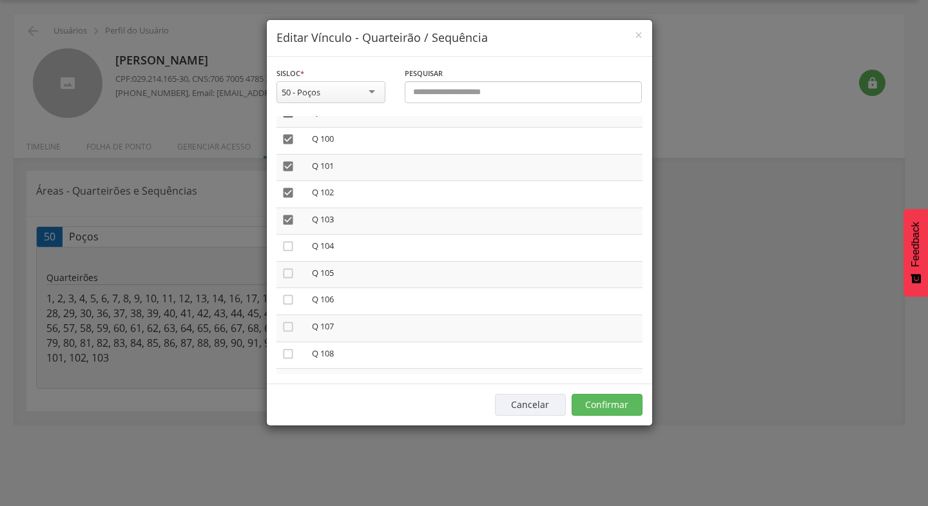
scroll to position [2642, 0]
click at [287, 269] on icon "" at bounding box center [288, 268] width 13 height 13
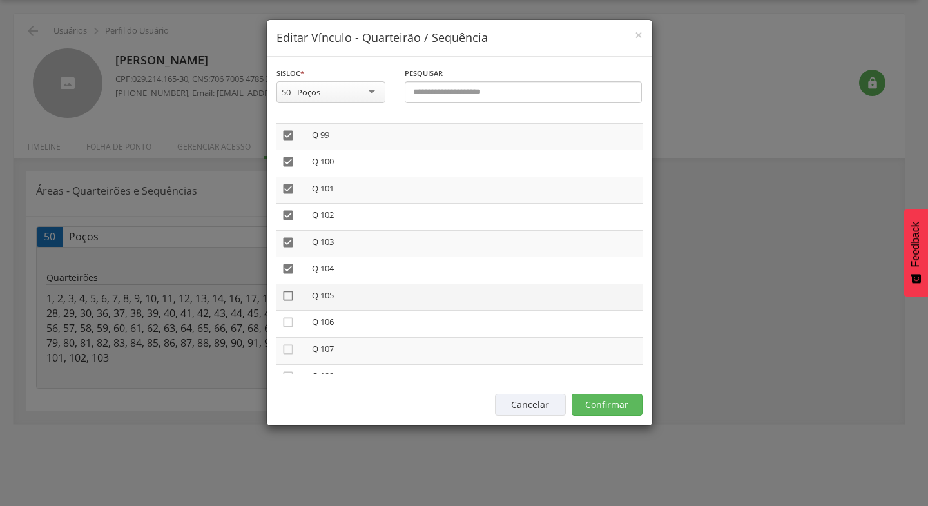
click at [289, 295] on icon "" at bounding box center [288, 295] width 13 height 13
click at [287, 322] on icon "" at bounding box center [288, 322] width 13 height 13
click at [289, 347] on icon "" at bounding box center [288, 349] width 13 height 13
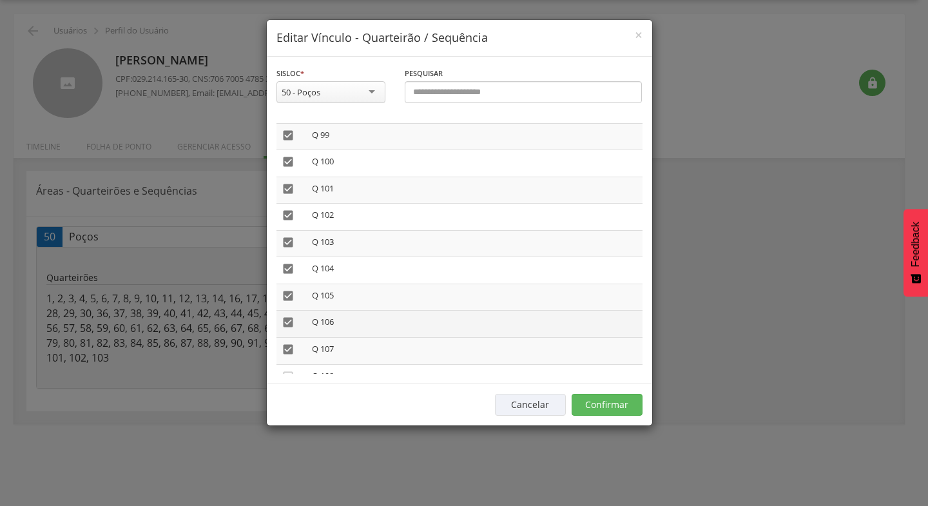
scroll to position [2707, 0]
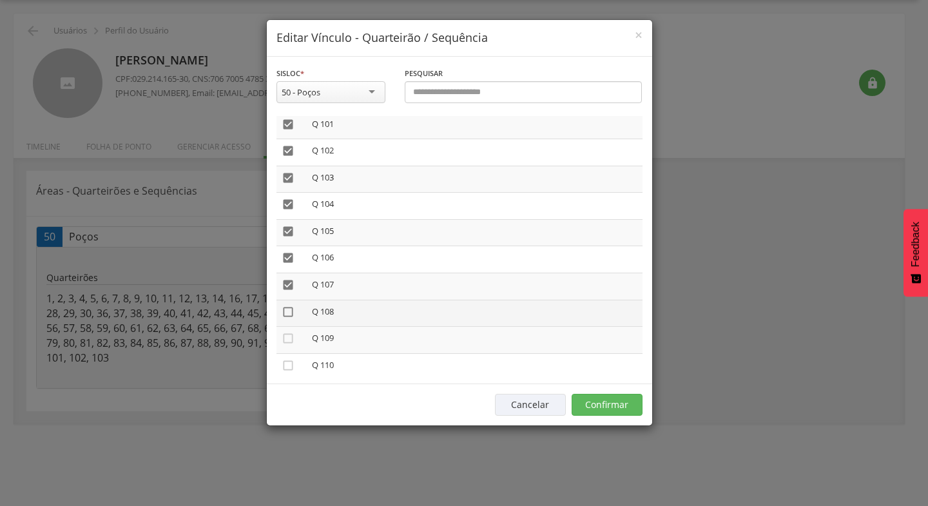
click at [287, 313] on icon "" at bounding box center [288, 311] width 13 height 13
click at [290, 338] on icon "" at bounding box center [288, 338] width 13 height 13
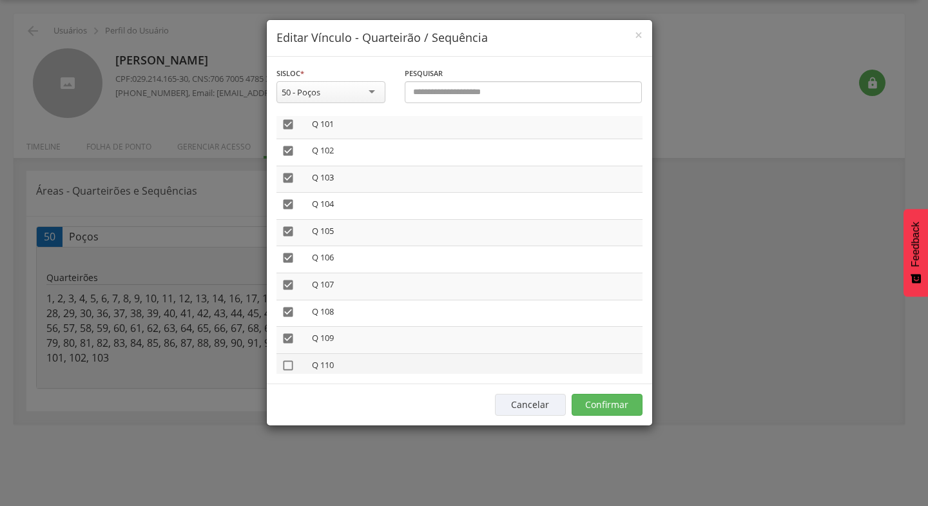
drag, startPoint x: 290, startPoint y: 362, endPoint x: 376, endPoint y: 387, distance: 89.9
click at [291, 363] on icon "" at bounding box center [288, 365] width 13 height 13
click at [616, 402] on button "Confirmar" at bounding box center [607, 405] width 71 height 22
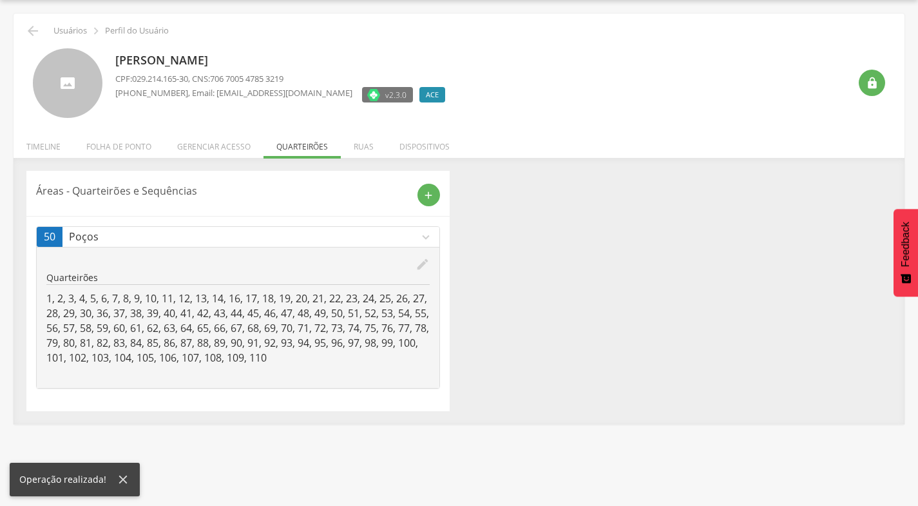
click at [420, 269] on icon "edit" at bounding box center [423, 264] width 14 height 14
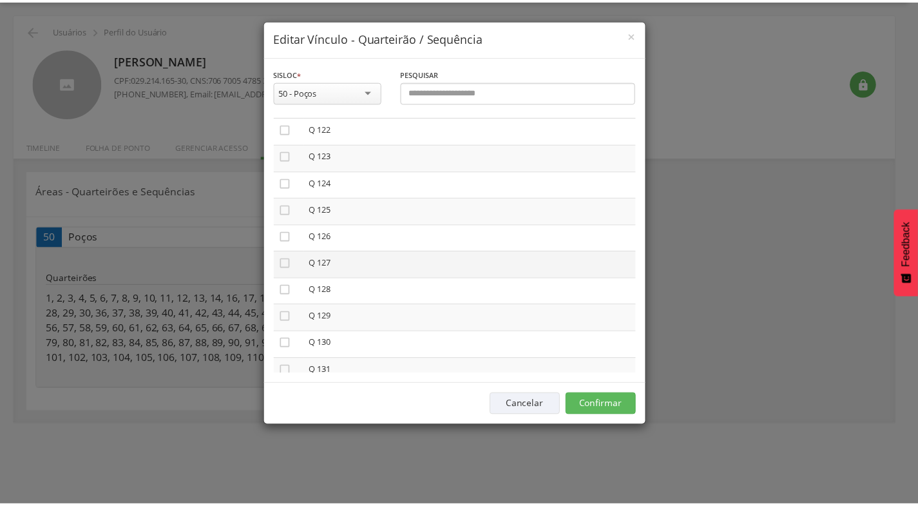
scroll to position [3287, 0]
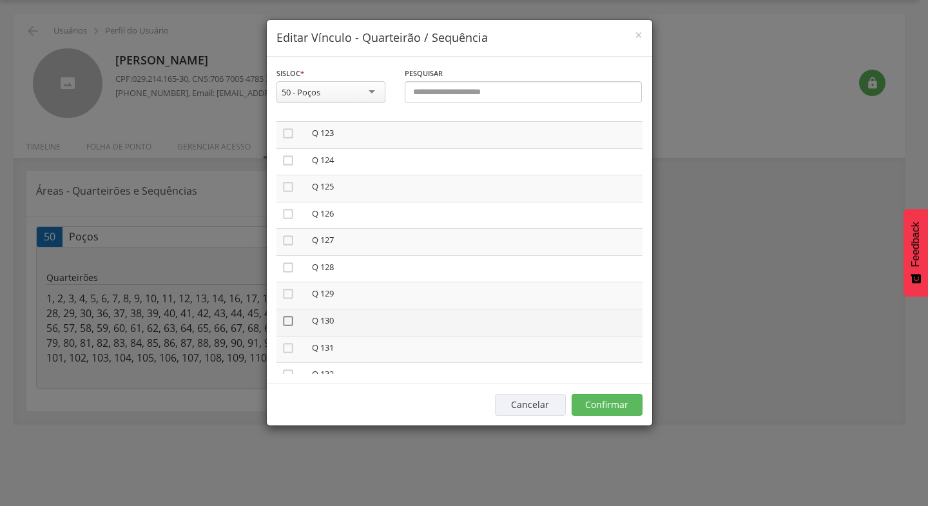
click at [290, 322] on icon "" at bounding box center [288, 321] width 13 height 13
drag, startPoint x: 287, startPoint y: 297, endPoint x: 286, endPoint y: 285, distance: 12.4
click at [287, 296] on icon "" at bounding box center [288, 293] width 13 height 13
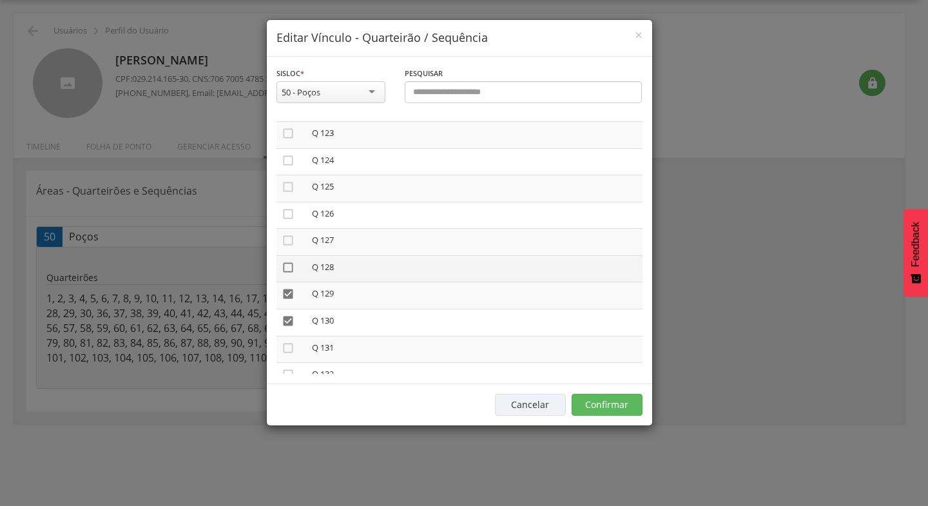
click at [284, 268] on icon "" at bounding box center [288, 267] width 13 height 13
click at [626, 402] on button "Confirmar" at bounding box center [607, 405] width 71 height 22
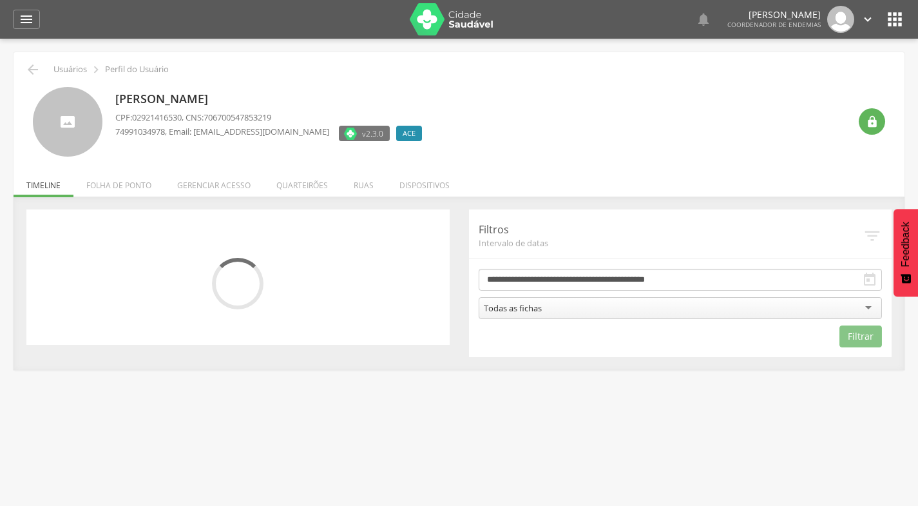
scroll to position [39, 0]
